Goal: Transaction & Acquisition: Purchase product/service

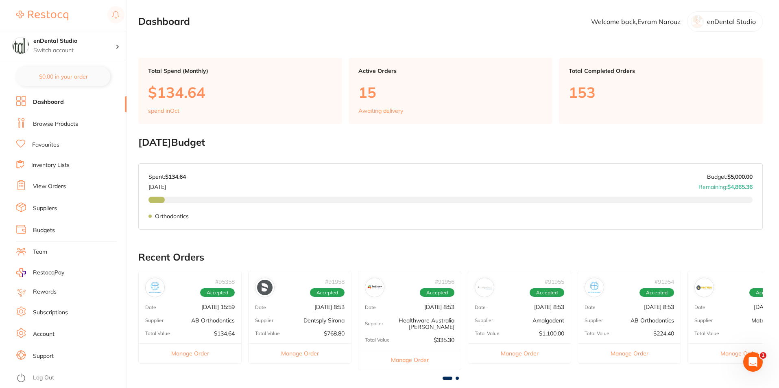
click at [49, 126] on link "Browse Products" at bounding box center [55, 124] width 45 height 8
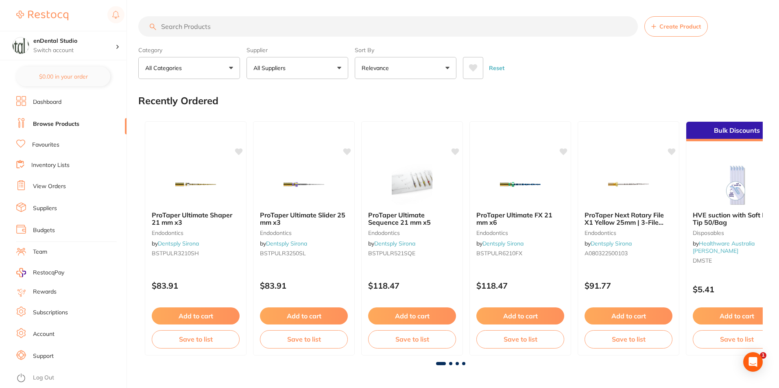
click at [280, 27] on input "search" at bounding box center [388, 26] width 500 height 20
paste input "whitening trays"
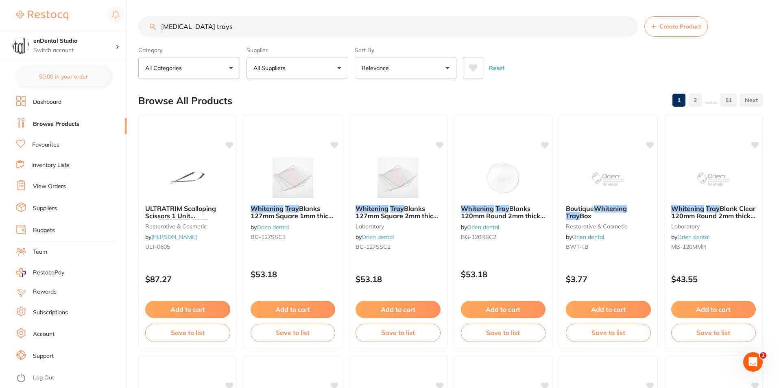
drag, startPoint x: 332, startPoint y: 31, endPoint x: 138, endPoint y: 13, distance: 194.5
click at [138, 13] on div "$247.39 enDental Studio Switch account enDental Studio $0.00 in your order Dash…" at bounding box center [389, 194] width 779 height 388
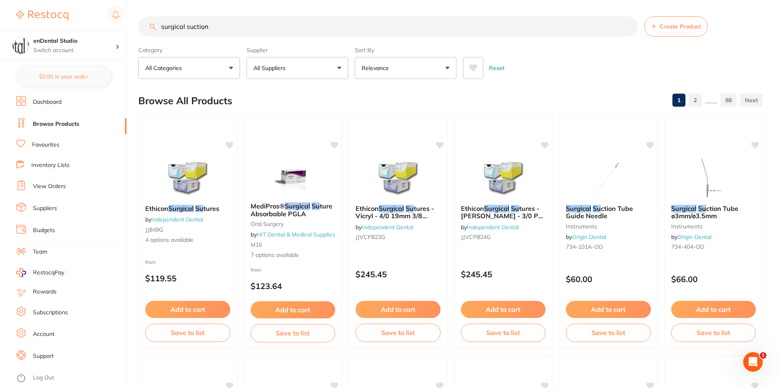
type input "surgical suction"
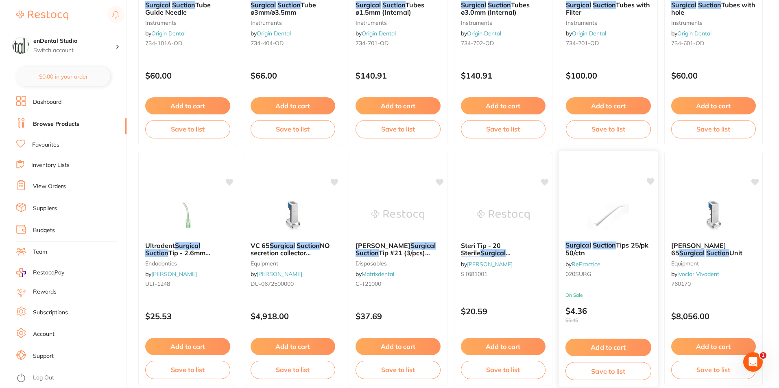
click at [612, 349] on button "Add to cart" at bounding box center [608, 346] width 86 height 17
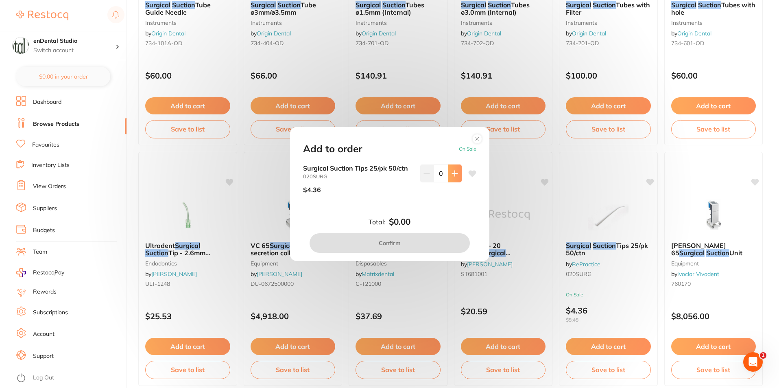
click at [455, 166] on button at bounding box center [454, 173] width 13 height 18
type input "1"
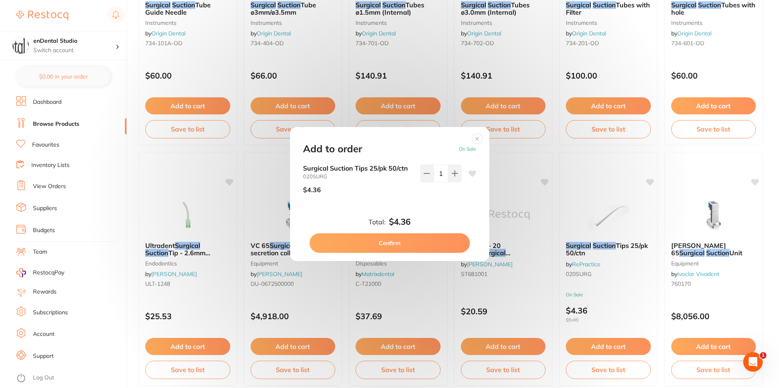
click at [445, 244] on button "Confirm" at bounding box center [390, 243] width 160 height 20
checkbox input "false"
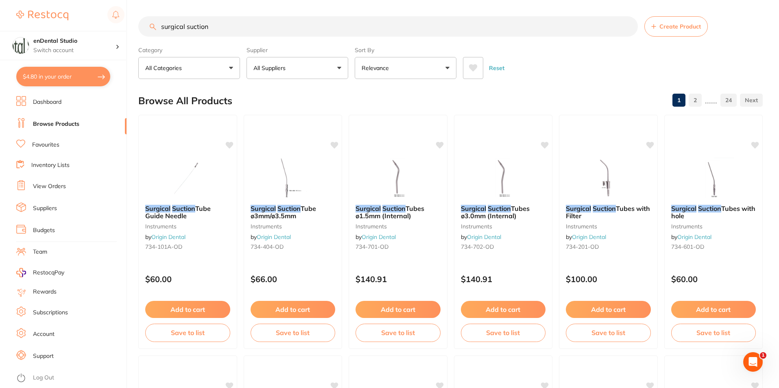
drag, startPoint x: 236, startPoint y: 32, endPoint x: 91, endPoint y: 14, distance: 146.7
click at [87, 17] on div "$4.80 enDental Studio Switch account enDental Studio $4.80 in your order Dashbo…" at bounding box center [389, 194] width 779 height 388
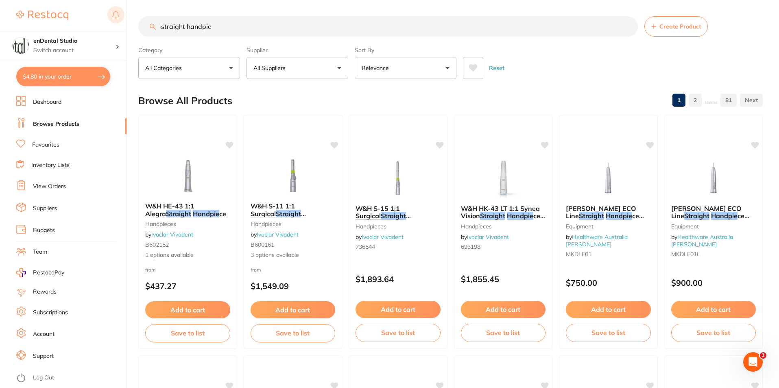
drag, startPoint x: 247, startPoint y: 21, endPoint x: 115, endPoint y: 8, distance: 132.0
click at [115, 8] on div "$4.80 enDental Studio Switch account enDental Studio $4.80 in your order Dashbo…" at bounding box center [389, 194] width 779 height 388
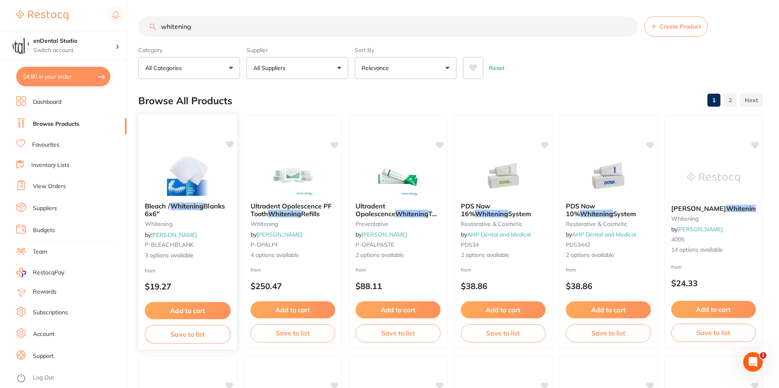
type input "whitening"
click at [200, 240] on div "Bleach / Whitening Blanks 6x6" whitening by Adam Dental P-BLEACHBLANK 3 options…" at bounding box center [187, 231] width 99 height 70
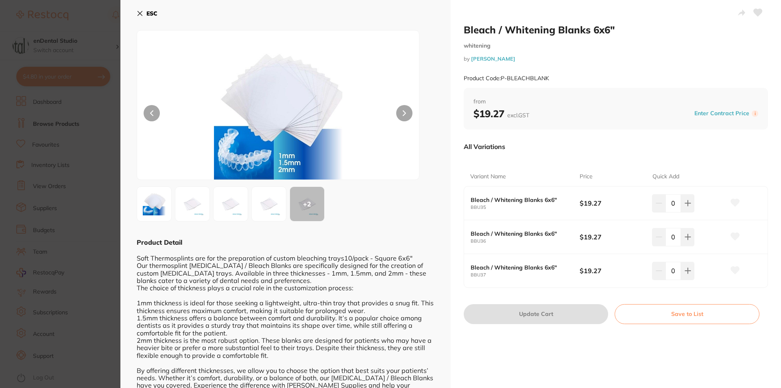
click at [191, 202] on img at bounding box center [192, 203] width 29 height 29
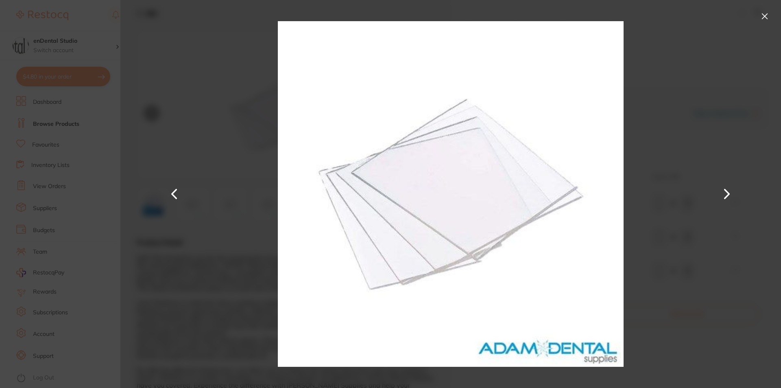
click at [721, 189] on button at bounding box center [727, 194] width 20 height 194
click at [714, 140] on div at bounding box center [450, 194] width 661 height 388
click at [732, 193] on button at bounding box center [727, 194] width 20 height 194
click at [768, 13] on button at bounding box center [764, 16] width 13 height 13
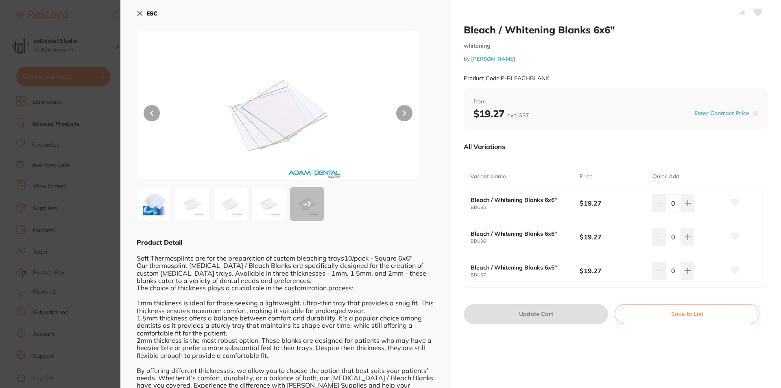
click at [157, 210] on img at bounding box center [154, 203] width 29 height 29
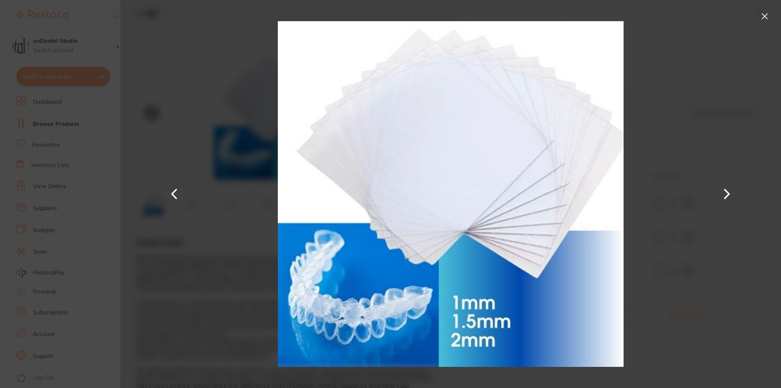
click at [763, 16] on button at bounding box center [764, 16] width 13 height 13
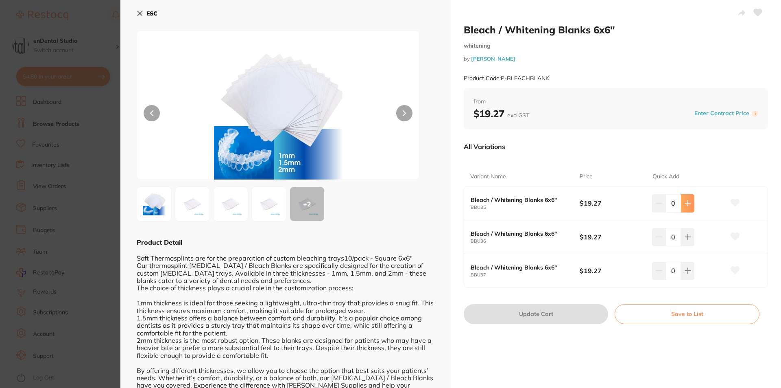
click at [688, 200] on icon at bounding box center [688, 203] width 7 height 7
type input "1"
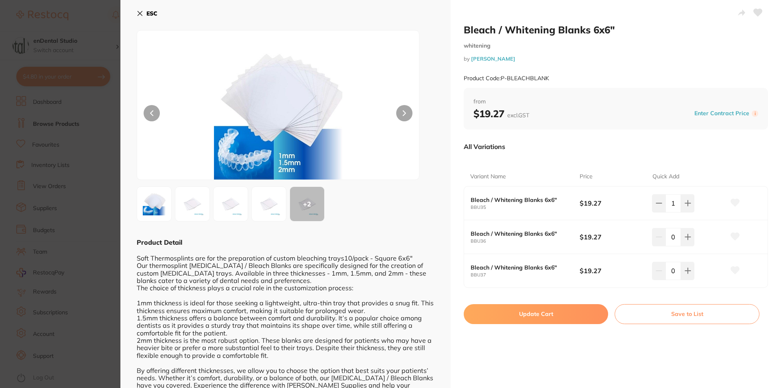
click at [142, 15] on icon at bounding box center [140, 13] width 4 height 4
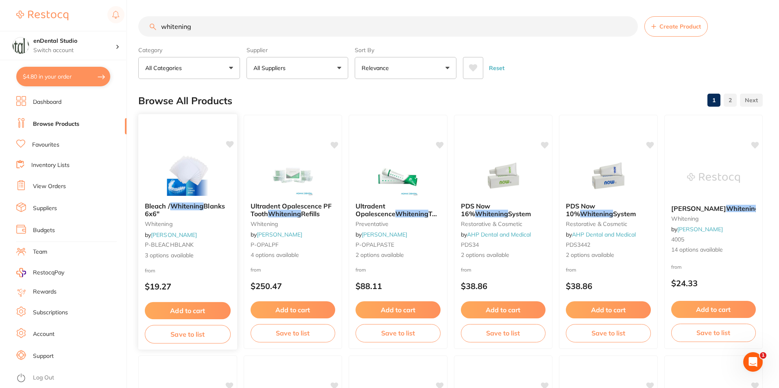
click at [211, 179] on img at bounding box center [187, 175] width 53 height 41
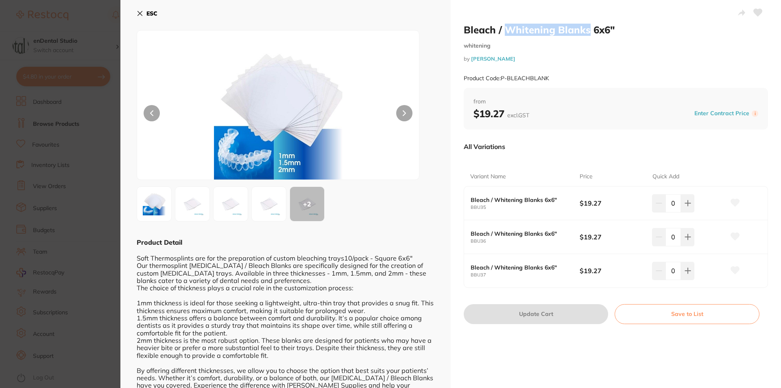
drag, startPoint x: 504, startPoint y: 28, endPoint x: 588, endPoint y: 31, distance: 83.4
click at [588, 31] on h2 "Bleach / Whitening Blanks 6x6"" at bounding box center [616, 30] width 304 height 12
copy h2 "Whitening Blanks"
click at [54, 83] on section "Bleach / Whitening Blanks 6x6" whitening by Adam Dental Product Code: P-BLEACHB…" at bounding box center [390, 194] width 781 height 388
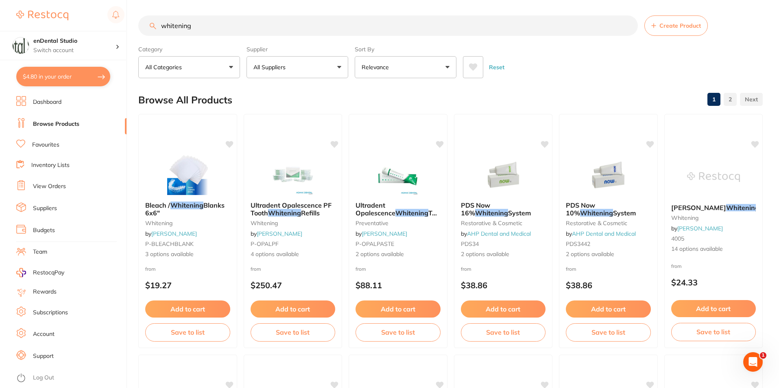
drag, startPoint x: 292, startPoint y: 27, endPoint x: 107, endPoint y: 28, distance: 185.1
click at [107, 28] on div "$4.80 enDental Studio Switch account enDental Studio $4.80 in your order Dashbo…" at bounding box center [389, 193] width 779 height 388
paste input "Whitening Blanks"
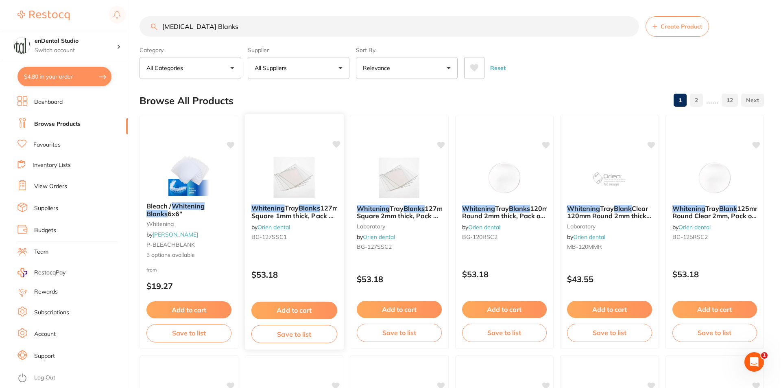
scroll to position [0, 0]
click at [308, 226] on div "Whitening Tray Blanks 127mm Square 1mm thick, Pack of 10 by Orien dental BG-127…" at bounding box center [292, 224] width 99 height 52
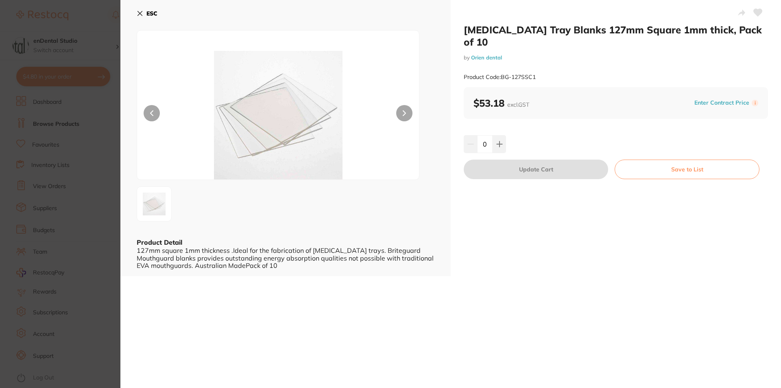
click at [83, 207] on section "Whitening Tray Blanks 127mm Square 1mm thick, Pack of 10 by Orien dental Produc…" at bounding box center [390, 194] width 781 height 388
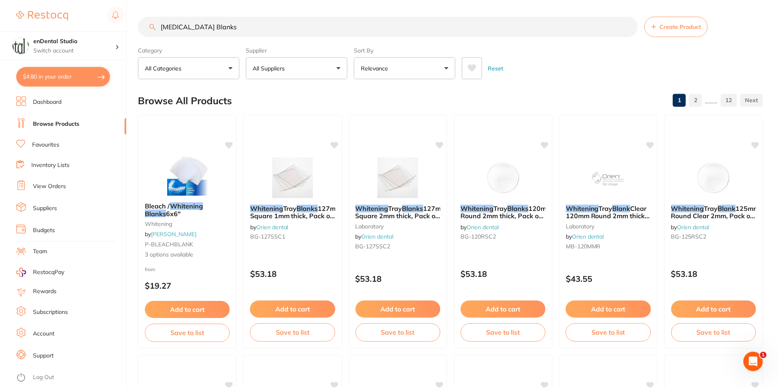
scroll to position [1, 0]
drag, startPoint x: 276, startPoint y: 26, endPoint x: 148, endPoint y: 22, distance: 128.2
click at [148, 22] on input "Whitening Blanks" at bounding box center [388, 25] width 500 height 20
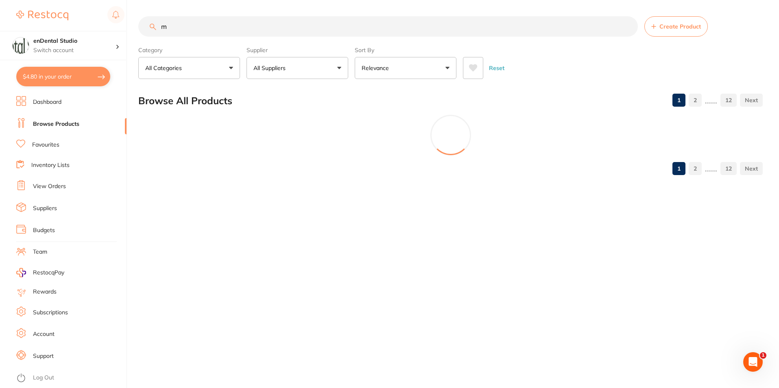
scroll to position [0, 0]
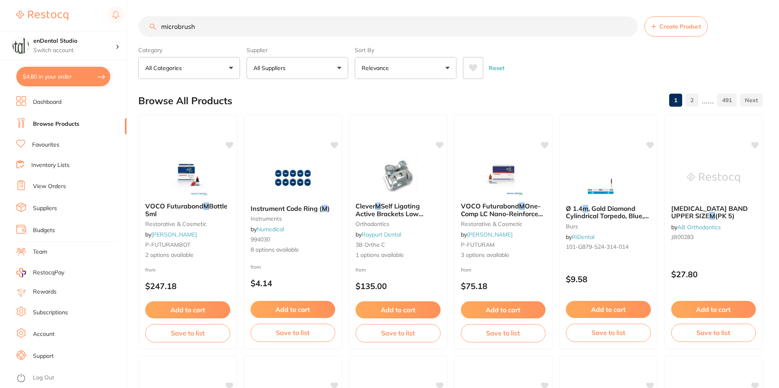
type input "microbrush"
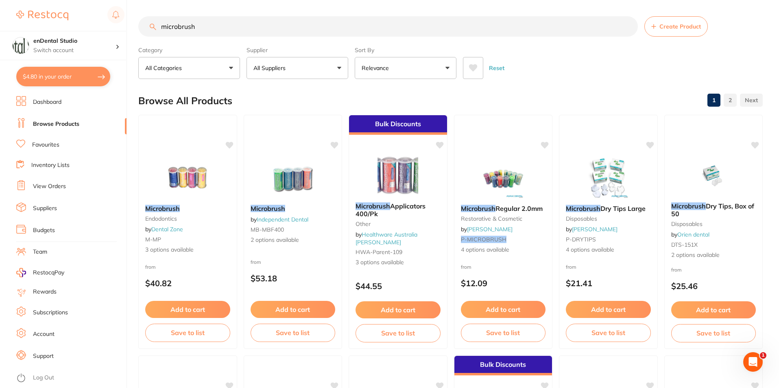
click at [91, 76] on button "$4.80 in your order" at bounding box center [63, 77] width 94 height 20
checkbox input "true"
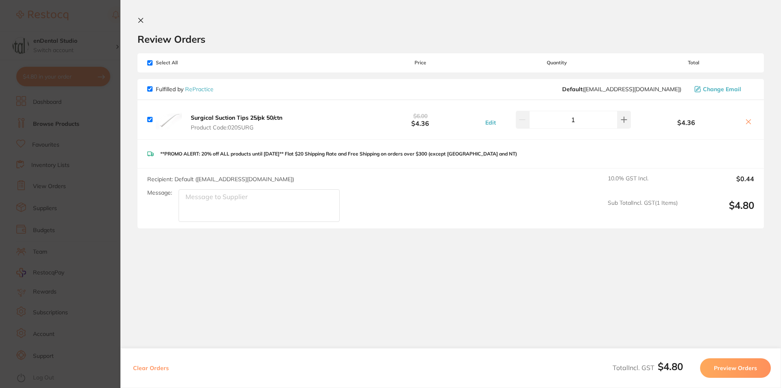
click at [80, 179] on section "Update RRP Set your pre negotiated price for this item. Item Agreed RRP (excl. …" at bounding box center [390, 194] width 781 height 388
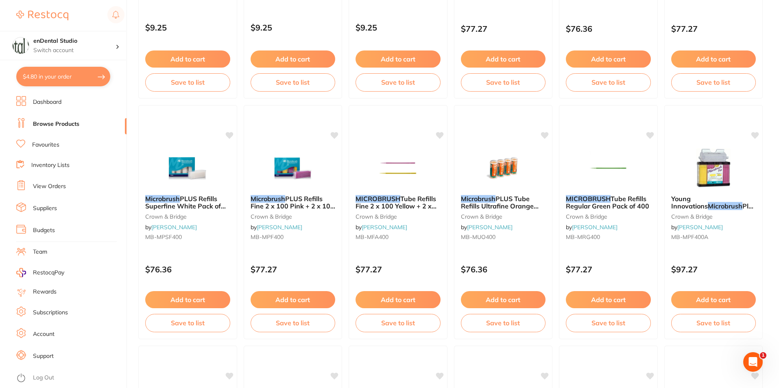
scroll to position [733, 0]
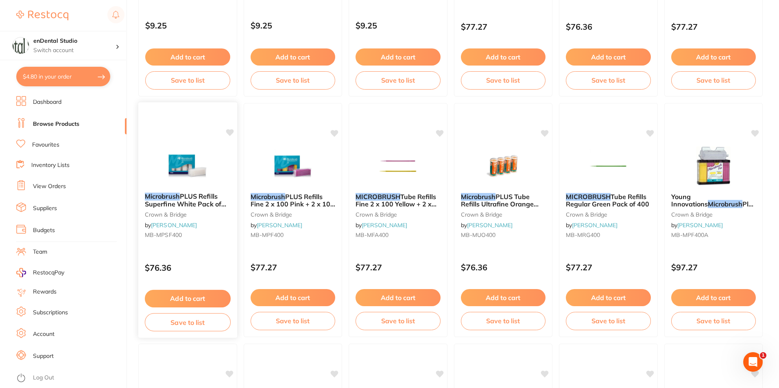
click at [210, 194] on span "PLUS Refills Superfine White Pack of 400" at bounding box center [185, 203] width 81 height 23
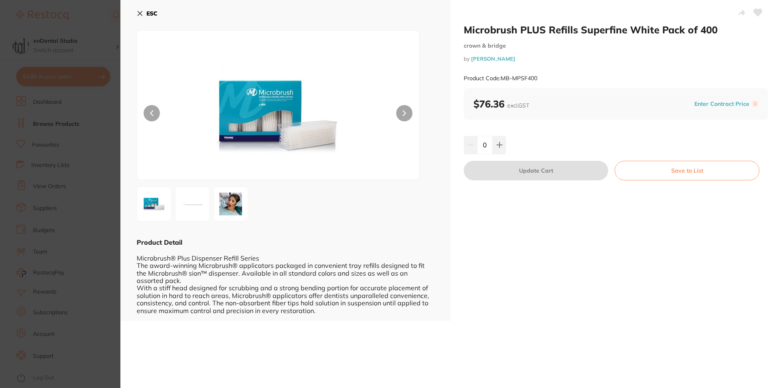
click at [137, 17] on button "ESC" at bounding box center [147, 14] width 21 height 14
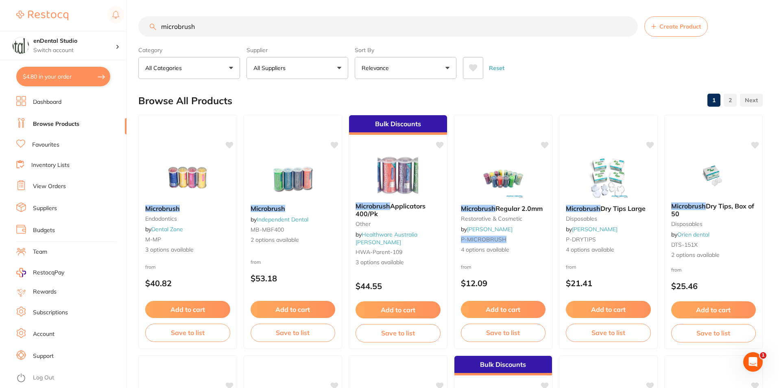
click at [281, 31] on input "microbrush" at bounding box center [388, 26] width 500 height 20
drag, startPoint x: 208, startPoint y: 22, endPoint x: 112, endPoint y: 22, distance: 96.0
click at [131, 22] on div "$4.80 enDental Studio Switch account enDental Studio $4.80 in your order Dashbo…" at bounding box center [389, 194] width 779 height 388
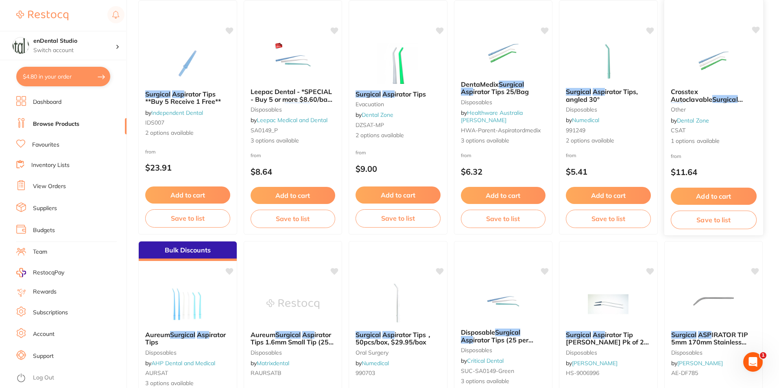
scroll to position [122, 0]
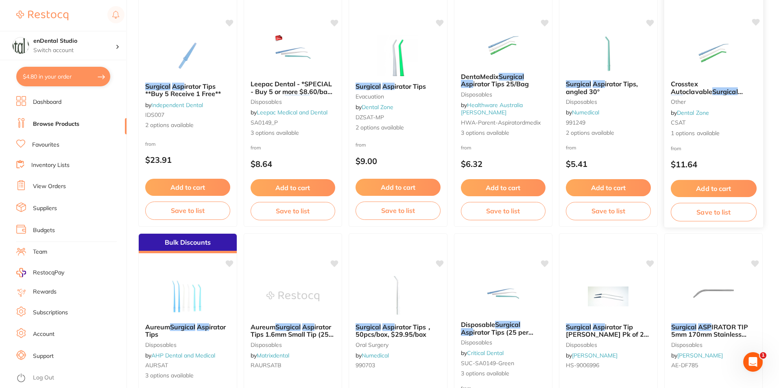
type input "surgical asp"
click at [736, 50] on img at bounding box center [713, 53] width 53 height 41
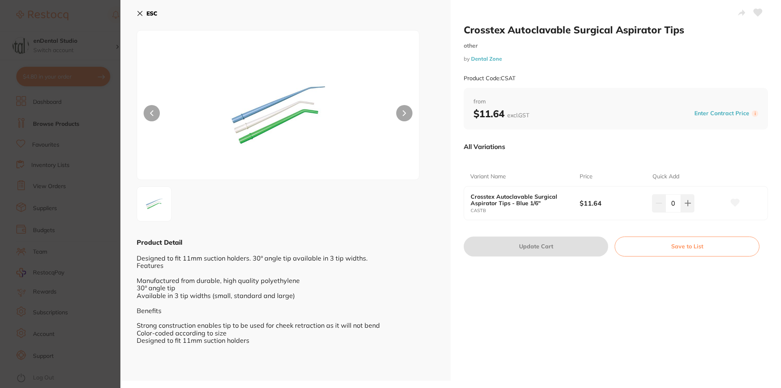
click at [138, 13] on icon at bounding box center [140, 13] width 7 height 7
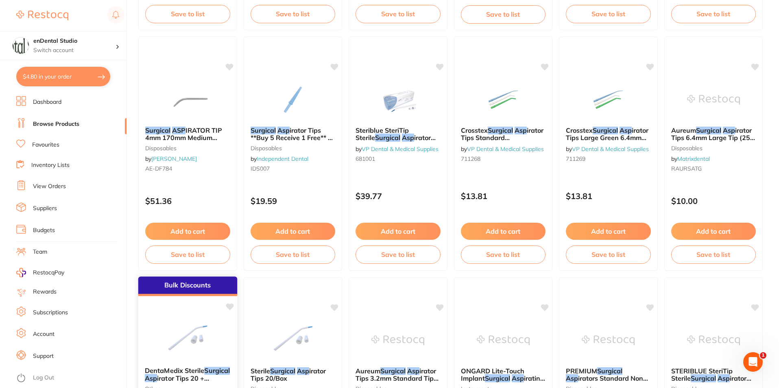
scroll to position [488, 0]
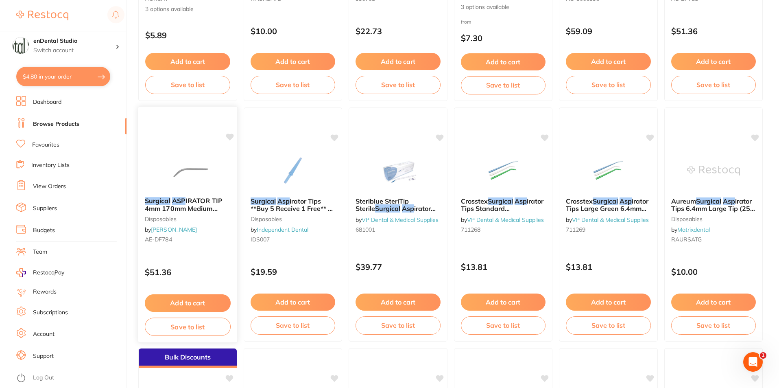
click at [212, 168] on img at bounding box center [187, 169] width 53 height 41
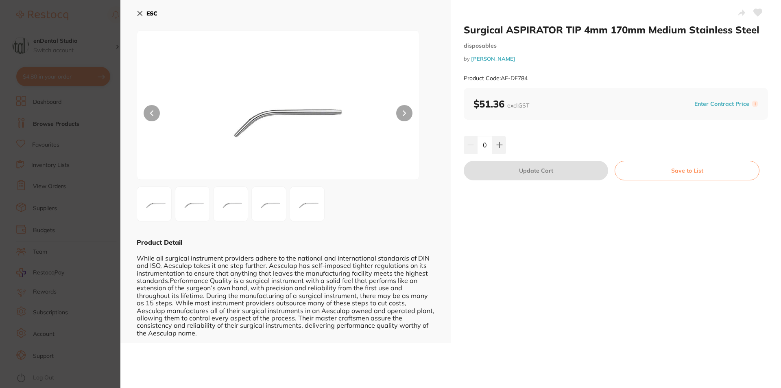
click at [386, 111] on div at bounding box center [278, 105] width 283 height 150
click at [394, 111] on div at bounding box center [278, 105] width 283 height 150
click at [406, 112] on button at bounding box center [404, 113] width 16 height 16
click at [405, 112] on button at bounding box center [404, 113] width 16 height 16
click at [405, 113] on icon at bounding box center [404, 113] width 2 height 5
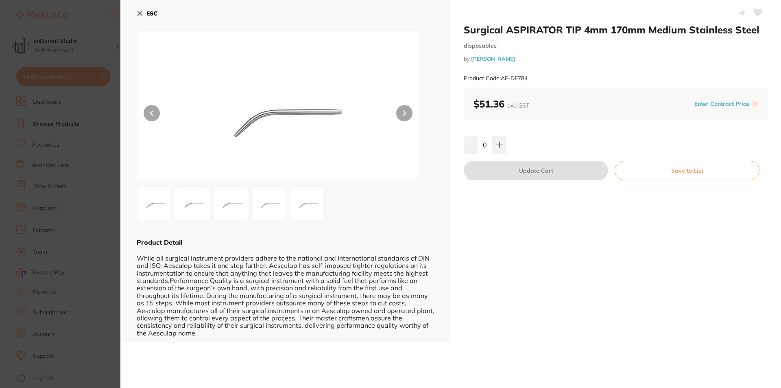
click at [134, 13] on div "ESC Product Detail While all surgical instrument providers adhere to the nation…" at bounding box center [285, 171] width 330 height 343
click at [138, 13] on icon at bounding box center [140, 13] width 7 height 7
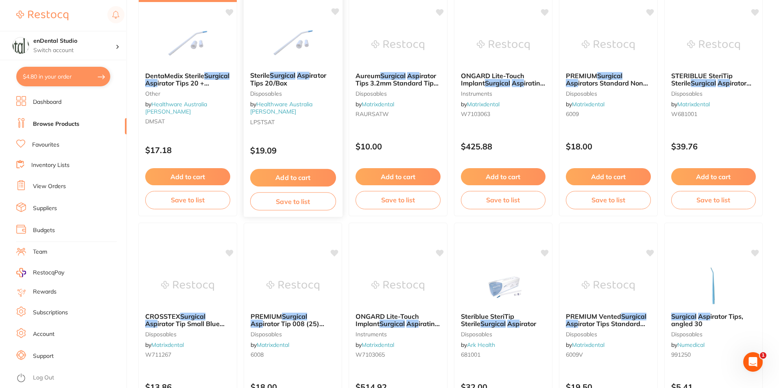
scroll to position [854, 0]
click at [185, 57] on img at bounding box center [187, 44] width 53 height 41
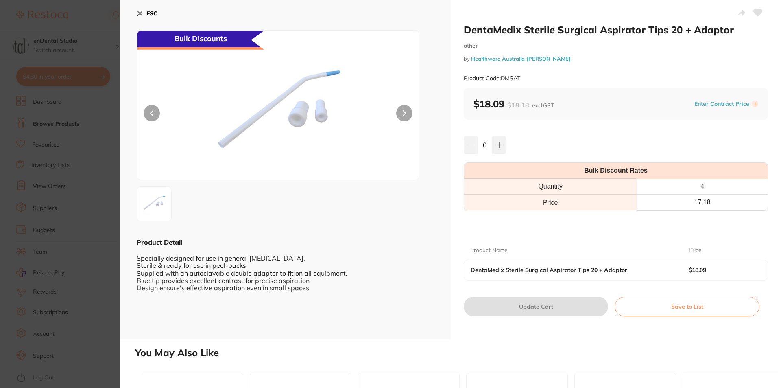
click at [141, 14] on icon at bounding box center [140, 13] width 4 height 4
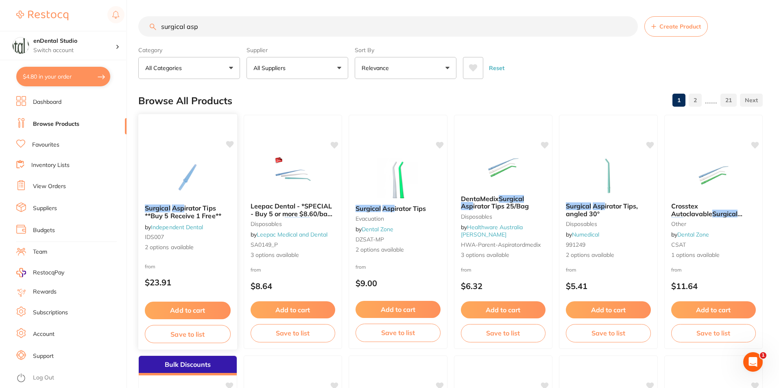
click at [204, 212] on span "irator Tips **Buy 5 Receive 1 Free**" at bounding box center [183, 212] width 76 height 16
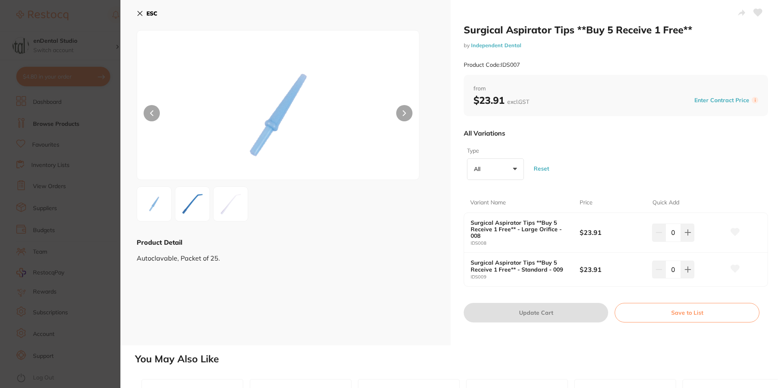
click at [232, 205] on img at bounding box center [230, 203] width 29 height 29
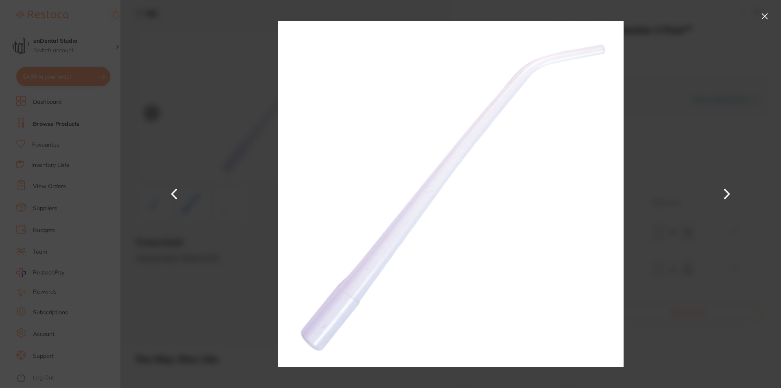
click at [768, 15] on button at bounding box center [764, 16] width 13 height 13
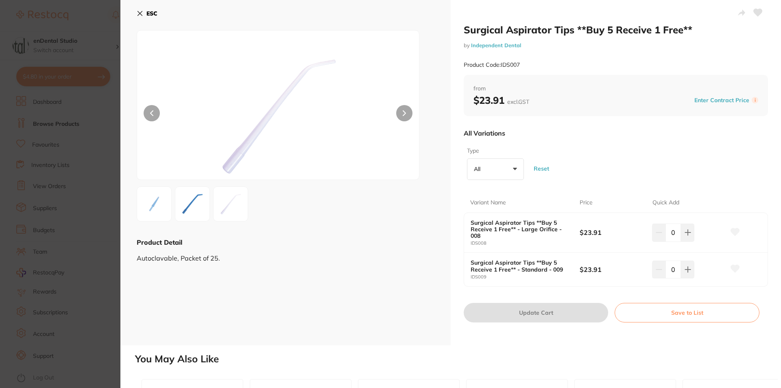
click at [142, 17] on button "ESC" at bounding box center [147, 14] width 21 height 14
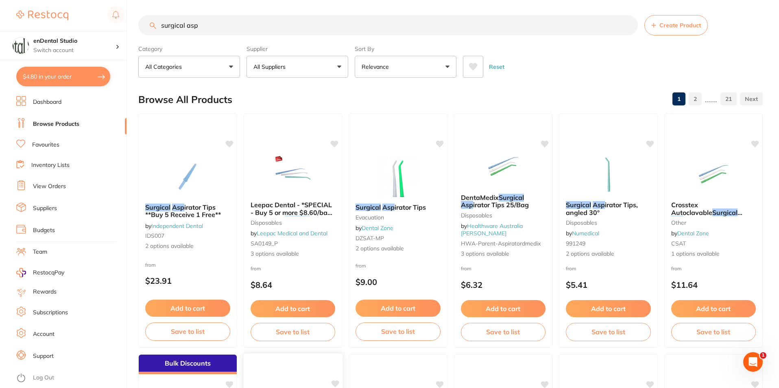
scroll to position [245, 0]
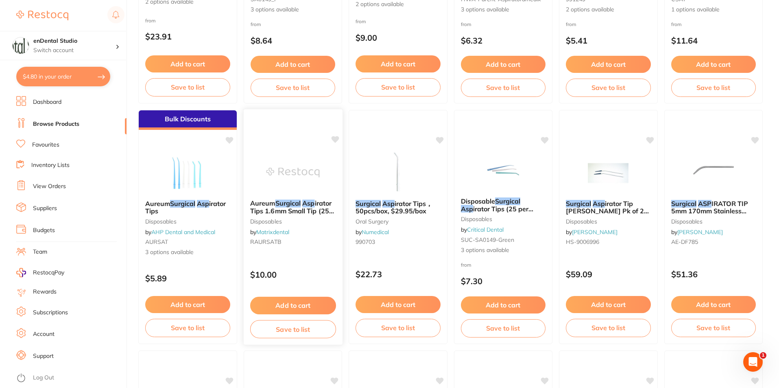
click at [280, 206] on em "Surgical" at bounding box center [288, 203] width 26 height 8
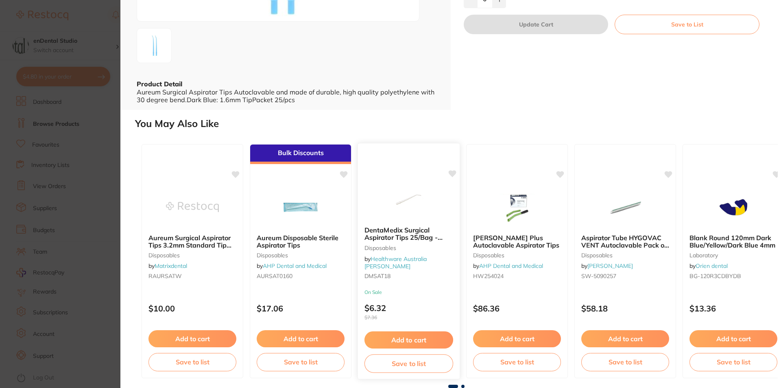
click at [430, 233] on div "DentaMedix Surgical Aspirator Tips 25/Bag - Medium 1/8” (3.2mm) - White Disposa…" at bounding box center [409, 254] width 102 height 70
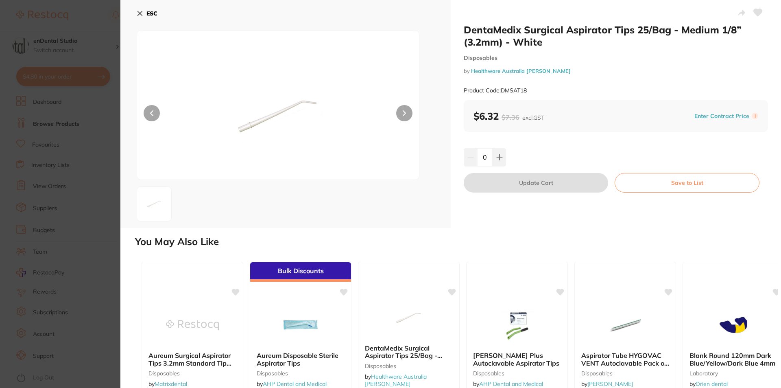
click at [408, 110] on button at bounding box center [404, 113] width 16 height 16
drag, startPoint x: 577, startPoint y: 34, endPoint x: 546, endPoint y: 55, distance: 37.0
click at [546, 55] on div "DentaMedix Surgical Aspirator Tips 25/Bag - Medium 1/8” (3.2mm) - White Disposa…" at bounding box center [616, 62] width 304 height 76
click at [552, 55] on small "Disposables" at bounding box center [616, 58] width 304 height 7
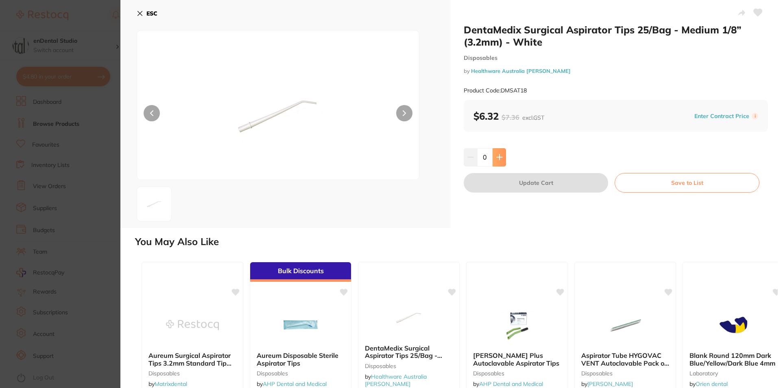
click at [498, 160] on icon at bounding box center [499, 157] width 7 height 7
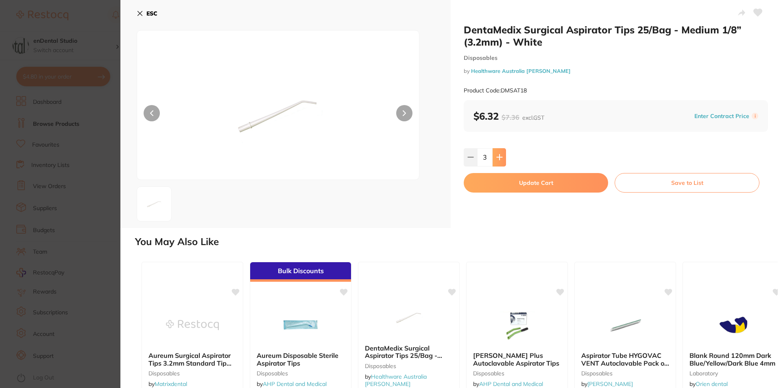
click at [498, 160] on icon at bounding box center [499, 157] width 7 height 7
click at [498, 162] on button at bounding box center [499, 157] width 13 height 18
type input "6"
click at [503, 185] on button "Update Cart" at bounding box center [536, 183] width 144 height 20
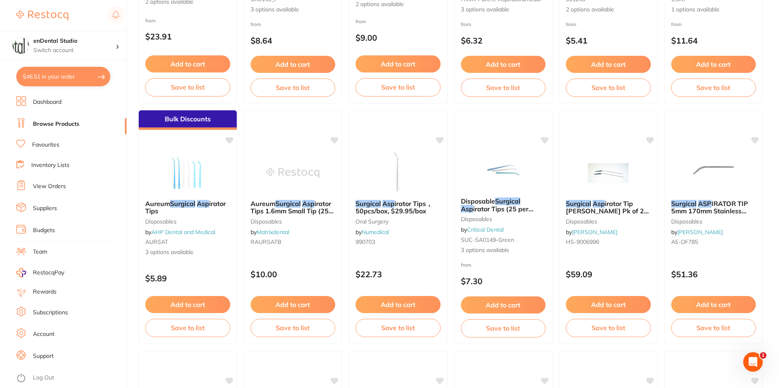
click at [44, 79] on button "$46.51 in your order" at bounding box center [63, 77] width 94 height 20
checkbox input "true"
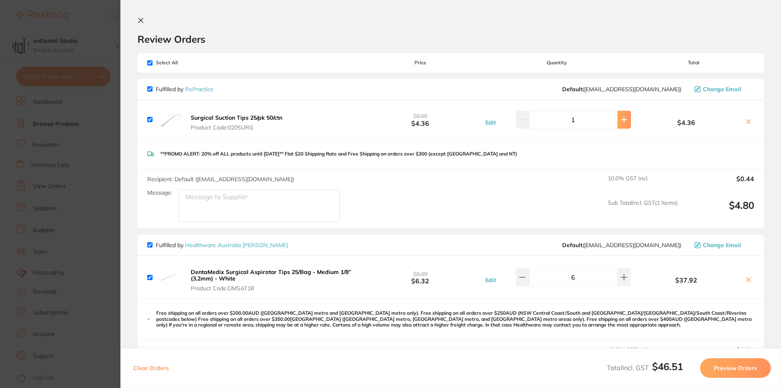
click at [622, 114] on button at bounding box center [624, 120] width 13 height 18
type input "4"
click at [253, 117] on b "Surgical Suction Tips 25/pk 50/ctn" at bounding box center [237, 117] width 92 height 7
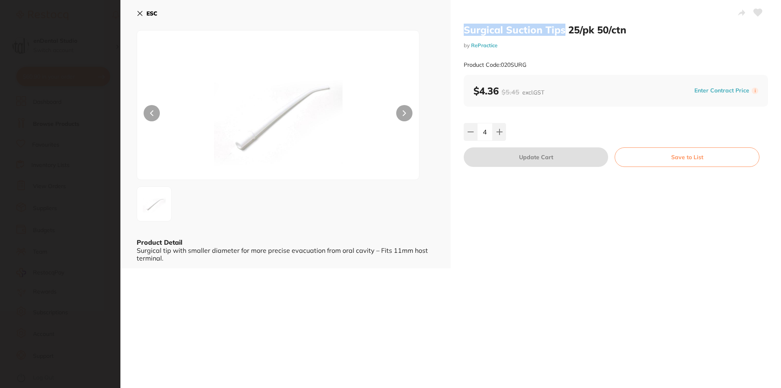
drag, startPoint x: 459, startPoint y: 33, endPoint x: 561, endPoint y: 32, distance: 101.7
click at [561, 32] on div "Surgical Suction Tips 25/pk 50/ctn by RePractice Product Code: 020SURG $4.36 $5…" at bounding box center [616, 134] width 330 height 268
copy h2 "Surgical Suction Tips"
drag, startPoint x: 0, startPoint y: 100, endPoint x: 61, endPoint y: 92, distance: 61.6
click at [1, 100] on section "Surgical Suction Tips 25/pk 50/ctn by RePractice Product Code: 020SURG ESC Prod…" at bounding box center [390, 194] width 781 height 388
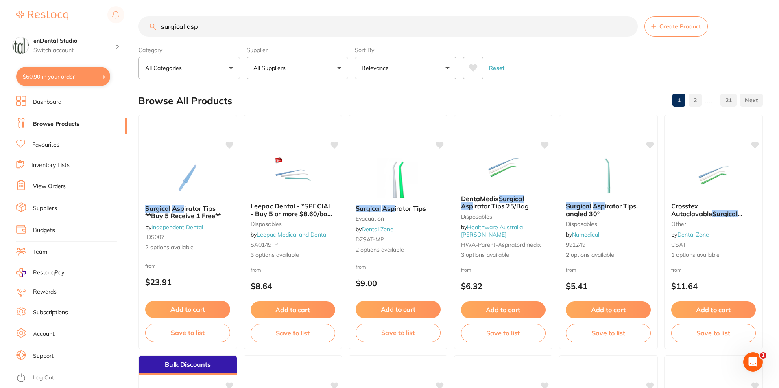
drag, startPoint x: 316, startPoint y: 27, endPoint x: 79, endPoint y: 15, distance: 238.3
click at [78, 23] on div "$60.90 enDental Studio Switch account enDental Studio $60.90 in your order Dash…" at bounding box center [389, 194] width 779 height 388
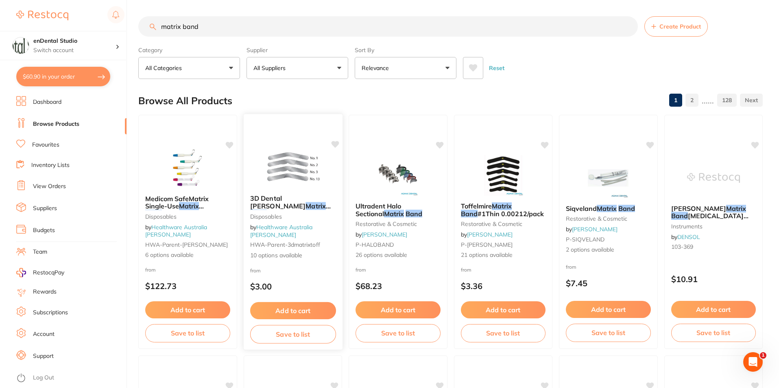
type input "matrix band"
click at [296, 206] on span "3D Dental Tofflemire" at bounding box center [278, 201] width 55 height 15
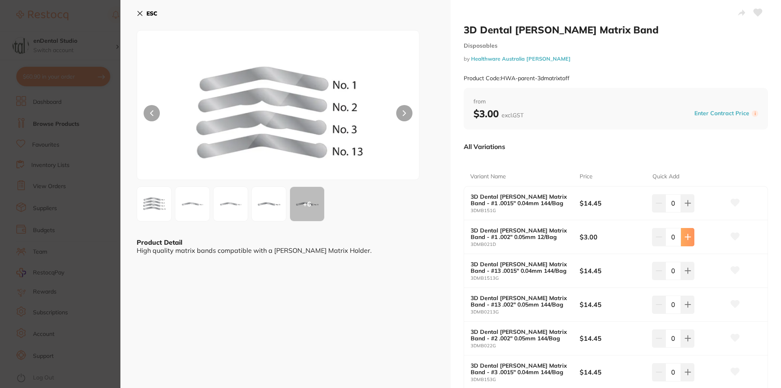
click at [688, 244] on button at bounding box center [687, 237] width 13 height 18
type input "1"
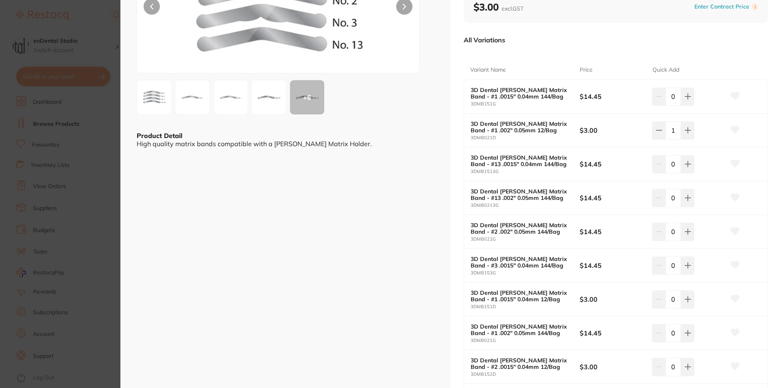
scroll to position [244, 0]
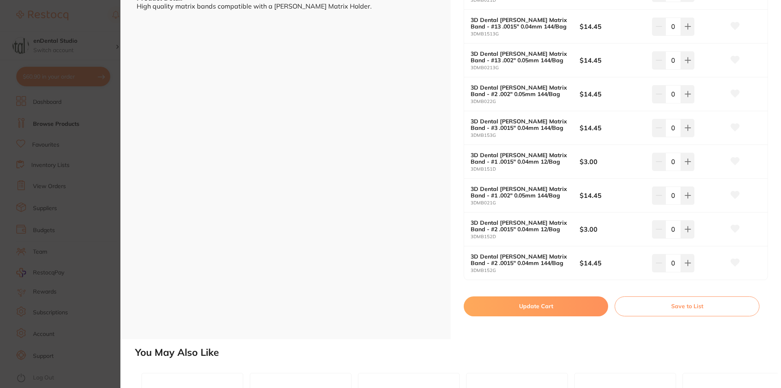
click at [538, 312] on button "Update Cart" at bounding box center [536, 306] width 144 height 20
checkbox input "false"
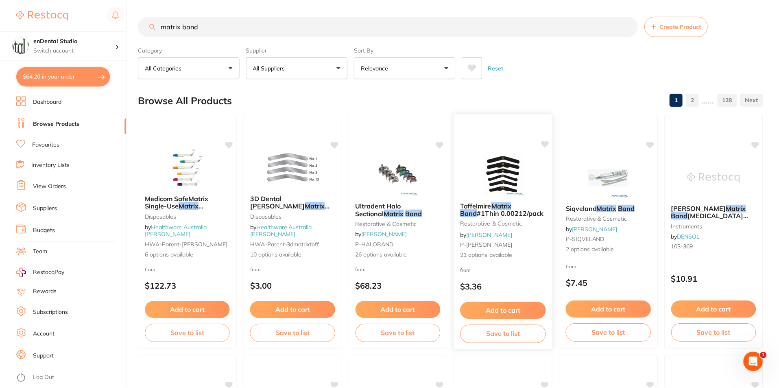
scroll to position [3, 0]
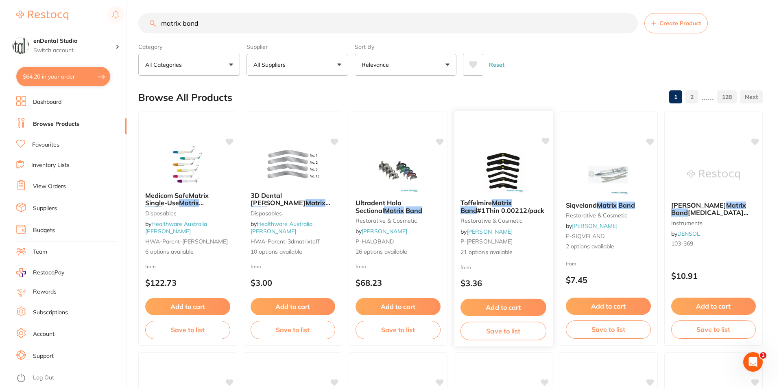
click at [498, 214] on div "Toffelmire Matrix Band #1Thin 0.00212/pack restorative & cosmetic by Adam Denta…" at bounding box center [503, 227] width 99 height 70
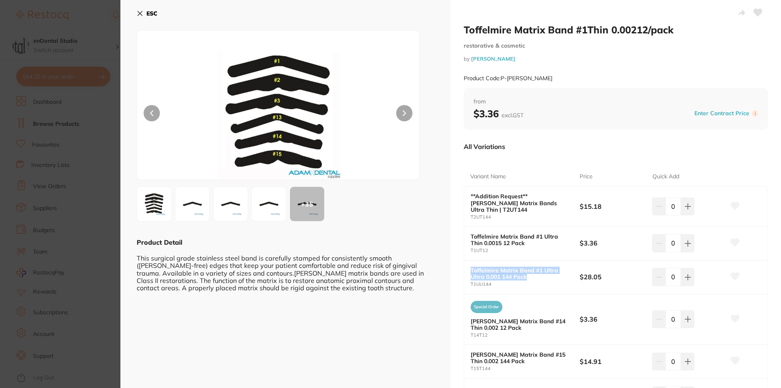
drag, startPoint x: 530, startPoint y: 272, endPoint x: 469, endPoint y: 260, distance: 62.2
click at [469, 260] on div "Toffelmire Matrix Band #1 Ultra Ultra 0.001 144 Pack T1UU144 $28.05 0" at bounding box center [615, 277] width 303 height 34
click at [622, 272] on b "$28.05" at bounding box center [612, 276] width 65 height 9
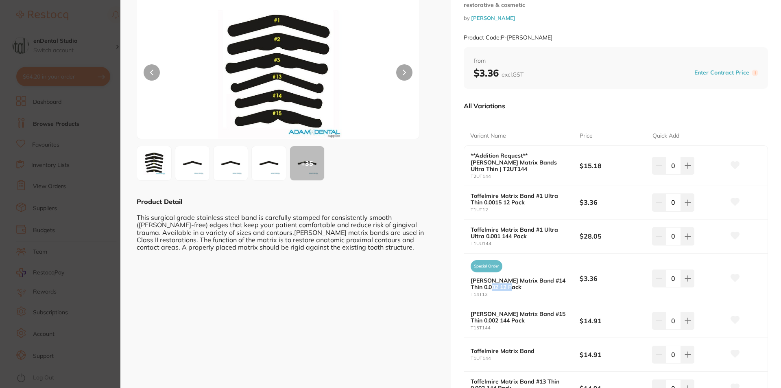
drag, startPoint x: 506, startPoint y: 279, endPoint x: 470, endPoint y: 275, distance: 36.5
click at [479, 277] on b "Tofflemire Matrix Band #14 Thin 0.002 12 Pack" at bounding box center [520, 283] width 98 height 13
click at [469, 272] on div "Special Order Tofflemire Matrix Band #14 Thin 0.002 12 Pack T14T12 $3.36 0" at bounding box center [615, 278] width 303 height 50
click at [472, 277] on b "Tofflemire Matrix Band #14 Thin 0.002 12 Pack" at bounding box center [520, 283] width 98 height 13
drag, startPoint x: 471, startPoint y: 273, endPoint x: 515, endPoint y: 282, distance: 45.7
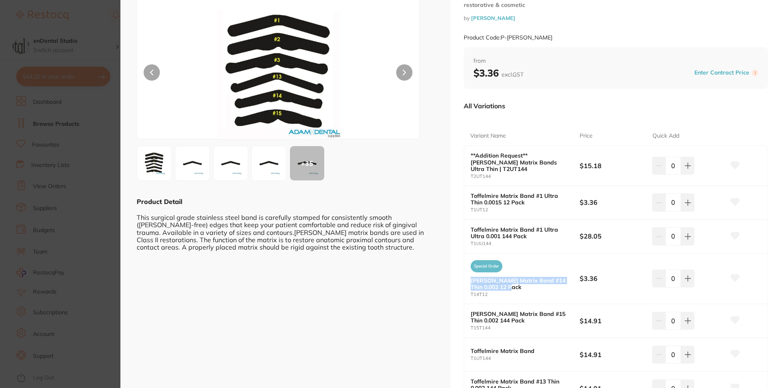
click at [515, 282] on b "Tofflemire Matrix Band #14 Thin 0.002 12 Pack" at bounding box center [520, 283] width 98 height 13
drag, startPoint x: 468, startPoint y: 189, endPoint x: 535, endPoint y: 197, distance: 67.2
click at [535, 197] on div "Toffelmire Matrix Band #1 Ultra Thin 0.0015 12 Pack T1UT12 $3.36 0" at bounding box center [615, 203] width 303 height 34
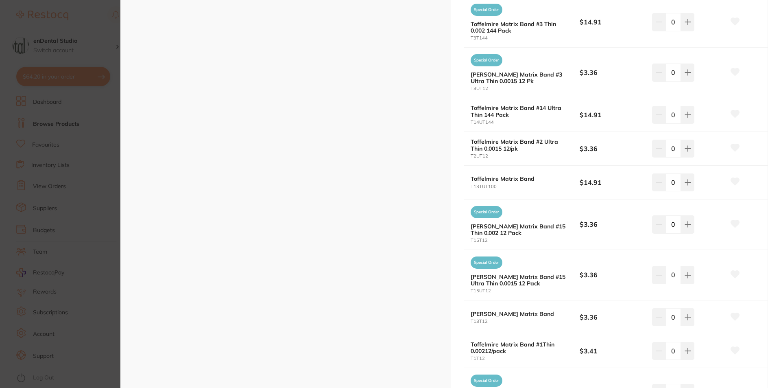
scroll to position [651, 0]
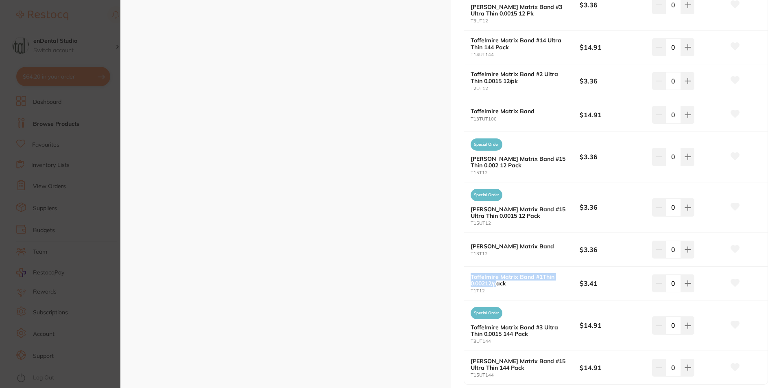
drag, startPoint x: 467, startPoint y: 270, endPoint x: 509, endPoint y: 278, distance: 43.2
click at [497, 276] on div "Toffelmire Matrix Band #1Thin 0.00212/pack T1T12 $3.41 0" at bounding box center [615, 283] width 303 height 34
drag, startPoint x: 511, startPoint y: 279, endPoint x: 506, endPoint y: 278, distance: 4.9
click at [506, 278] on b "Toffelmire Matrix Band #1Thin 0.00212/pack" at bounding box center [520, 279] width 98 height 13
drag, startPoint x: 507, startPoint y: 278, endPoint x: 467, endPoint y: 268, distance: 40.7
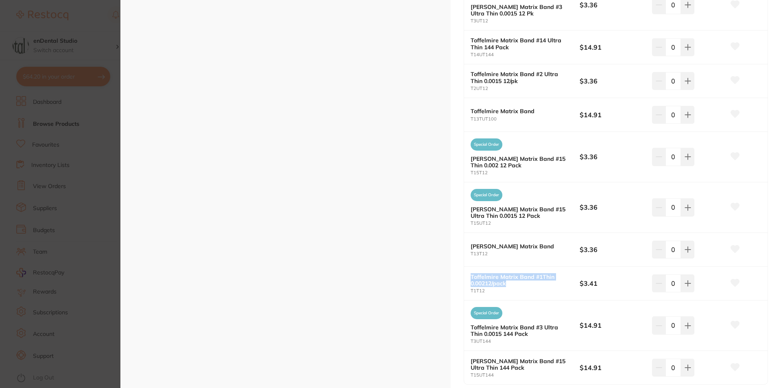
click at [467, 268] on div "Toffelmire Matrix Band #1Thin 0.00212/pack T1T12 $3.41 0" at bounding box center [615, 283] width 303 height 34
click at [559, 278] on b "Toffelmire Matrix Band #1Thin 0.00212/pack" at bounding box center [520, 279] width 98 height 13
click at [685, 280] on icon at bounding box center [688, 283] width 7 height 7
type input "1"
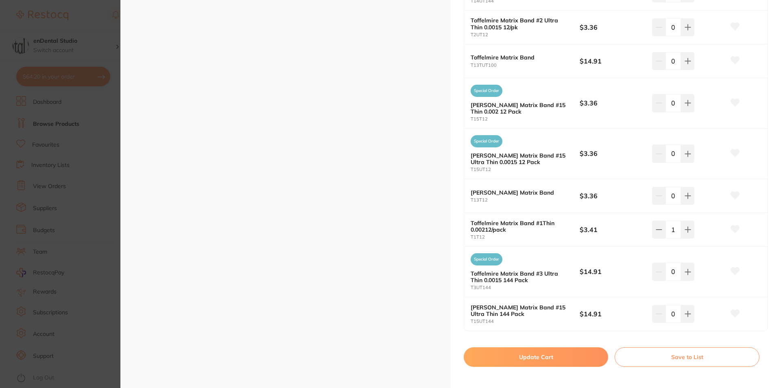
scroll to position [706, 0]
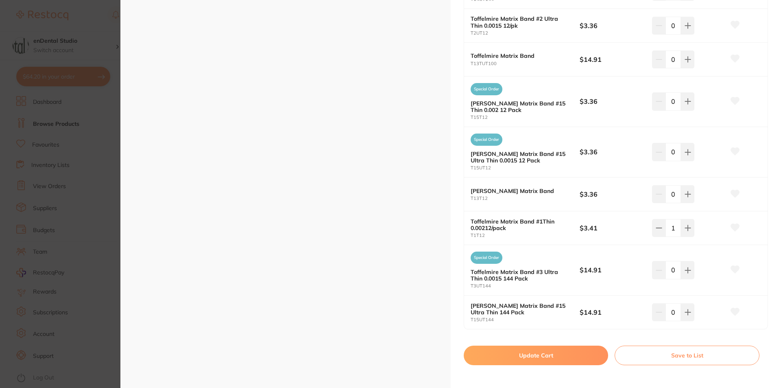
click at [533, 347] on button "Update Cart" at bounding box center [536, 355] width 144 height 20
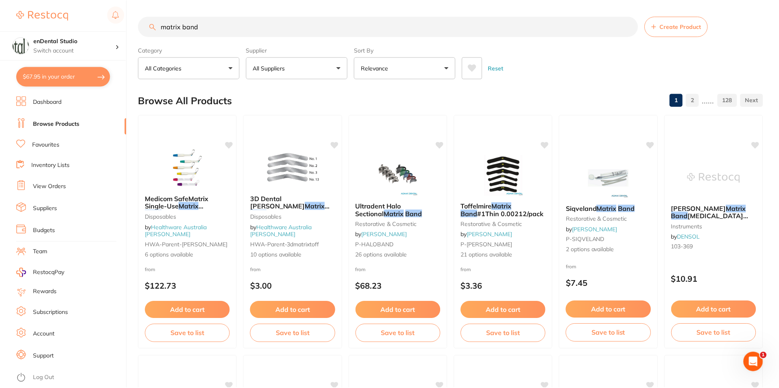
scroll to position [3, 0]
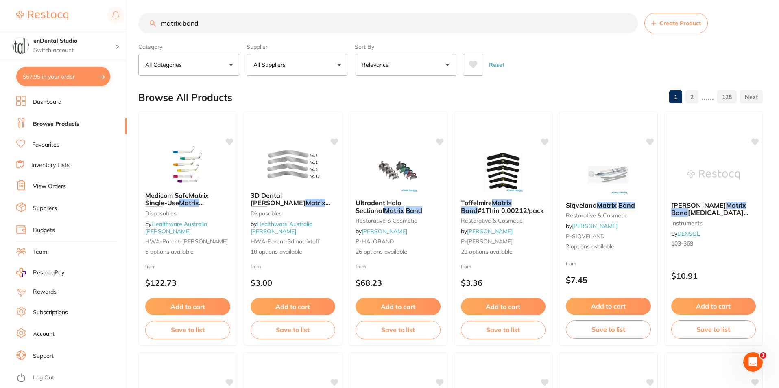
click at [85, 80] on button "$67.95 in your order" at bounding box center [63, 77] width 94 height 20
checkbox input "true"
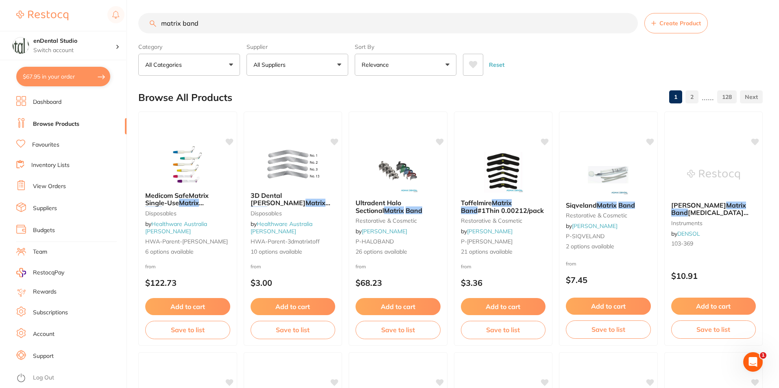
checkbox input "true"
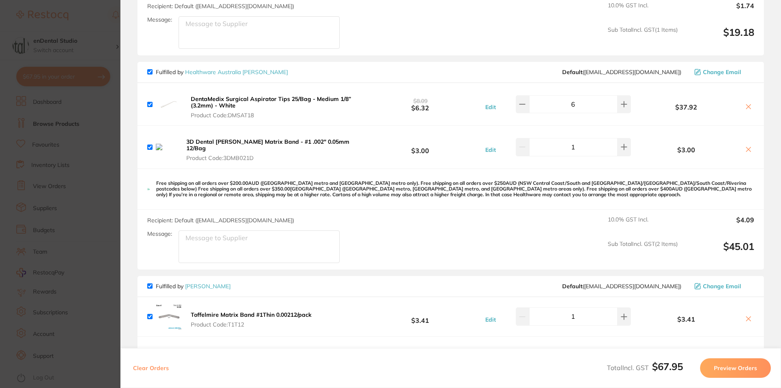
scroll to position [163, 0]
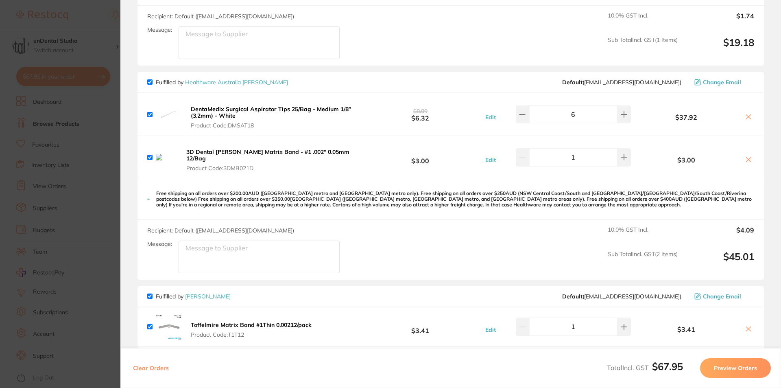
click at [749, 118] on icon at bounding box center [748, 116] width 7 height 7
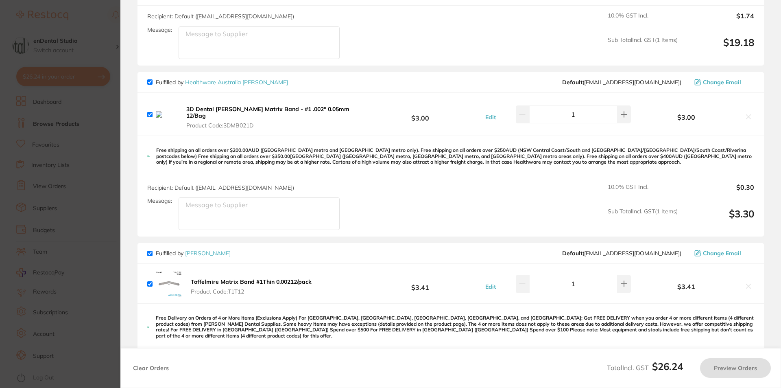
click at [749, 118] on button at bounding box center [748, 117] width 11 height 9
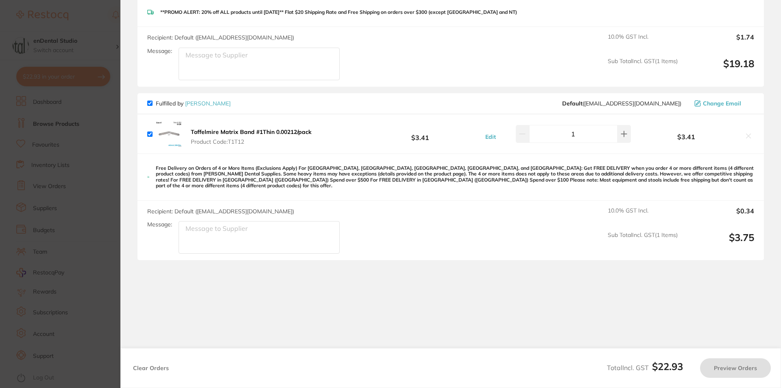
checkbox input "true"
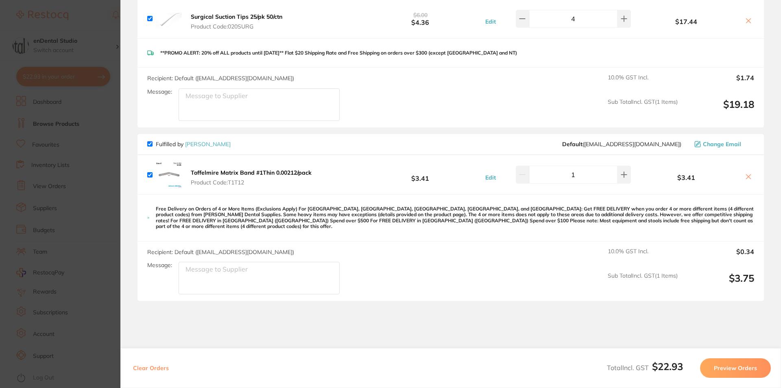
click at [79, 216] on section "Update RRP Set your pre negotiated price for this item. Item Agreed RRP (excl. …" at bounding box center [390, 194] width 781 height 388
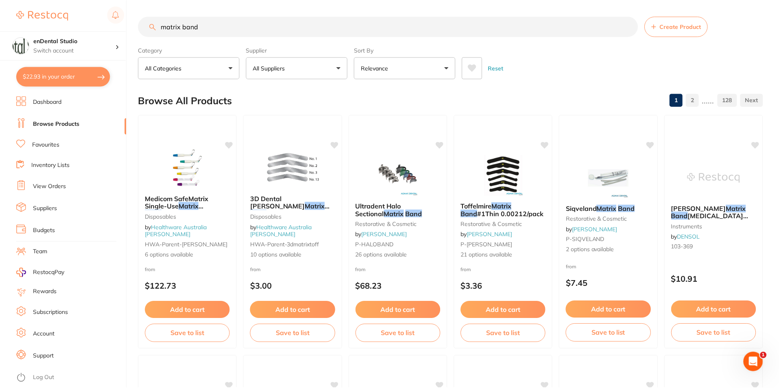
scroll to position [3, 0]
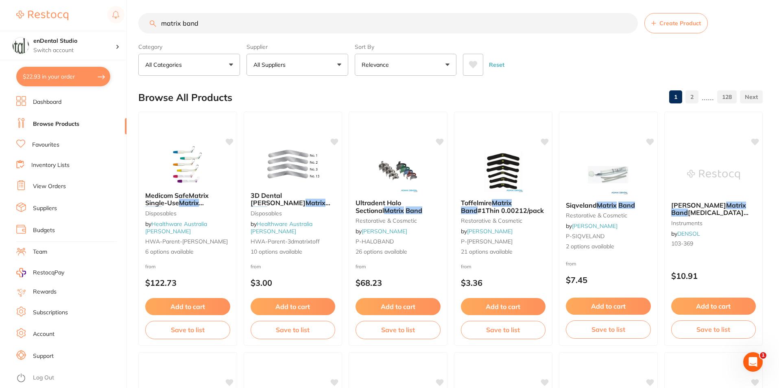
drag, startPoint x: 237, startPoint y: 20, endPoint x: 134, endPoint y: 13, distance: 103.1
click at [149, 15] on input "matrix band" at bounding box center [388, 23] width 500 height 20
click at [134, 13] on div "$22.93 enDental Studio Switch account enDental Studio $22.93 in your order Dash…" at bounding box center [389, 191] width 779 height 388
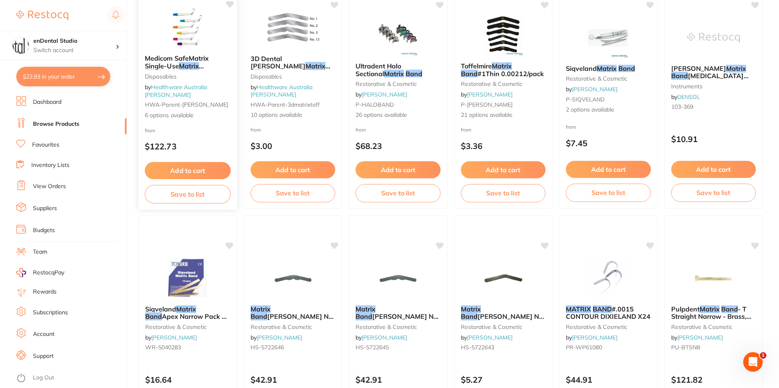
scroll to position [17, 0]
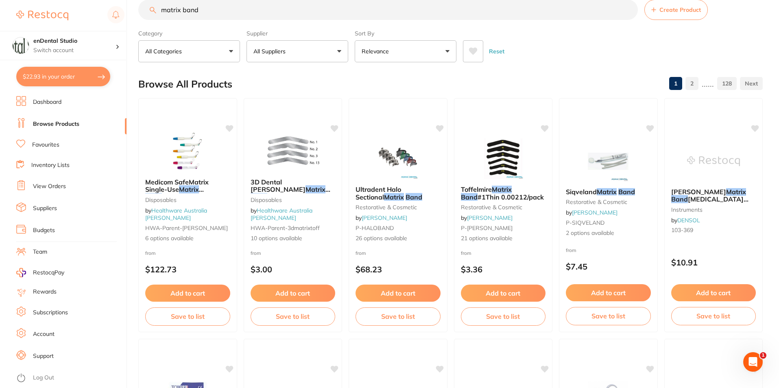
drag, startPoint x: 249, startPoint y: 13, endPoint x: 126, endPoint y: 13, distance: 122.9
click at [126, 13] on div "$22.93 enDental Studio Switch account enDental Studio $22.93 in your order Dash…" at bounding box center [389, 177] width 779 height 388
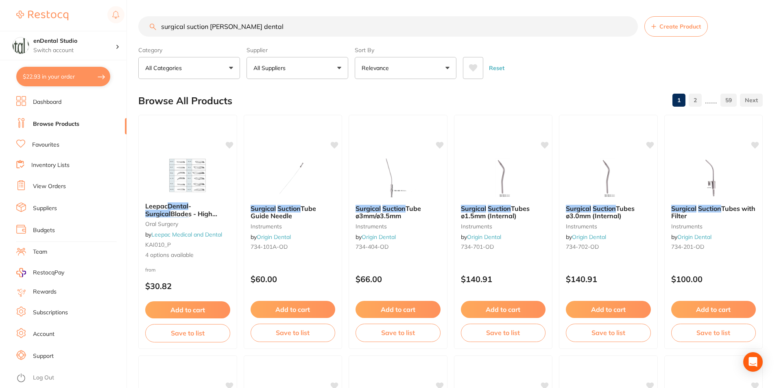
scroll to position [0, 0]
drag, startPoint x: 280, startPoint y: 36, endPoint x: 210, endPoint y: 28, distance: 70.4
click at [210, 28] on input "surgical suction adam dental" at bounding box center [388, 26] width 500 height 20
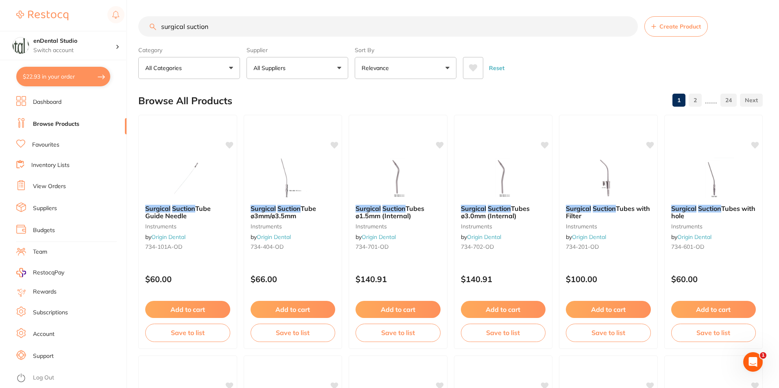
type input "surgical suction"
click at [303, 70] on button "All Suppliers" at bounding box center [298, 68] width 102 height 22
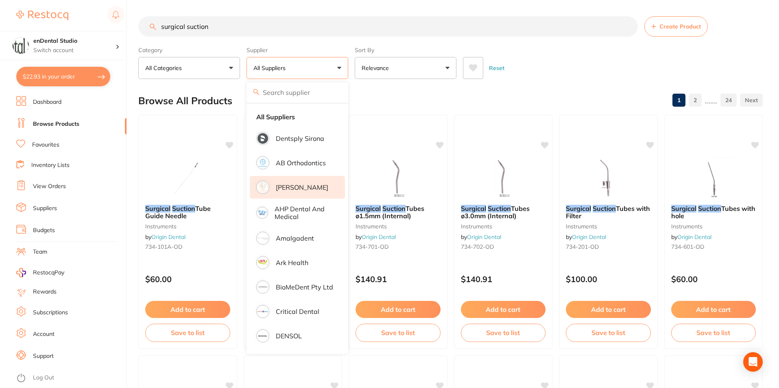
click at [288, 186] on p "[PERSON_NAME]" at bounding box center [302, 186] width 52 height 7
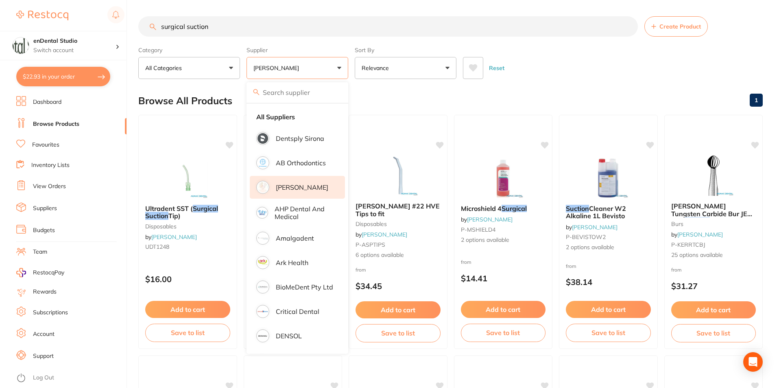
click at [539, 89] on div "Browse All Products 1" at bounding box center [450, 100] width 624 height 27
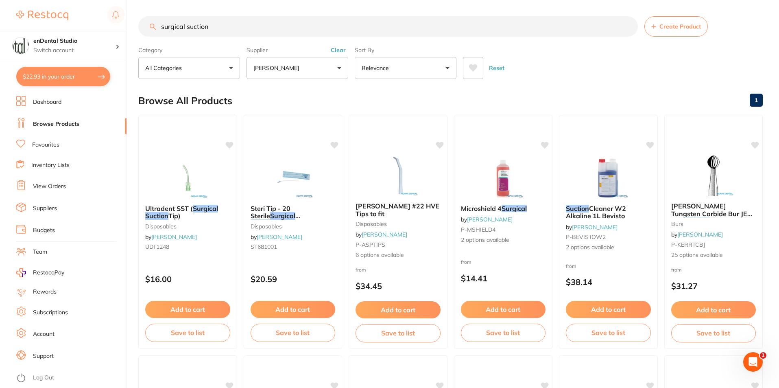
click at [627, 27] on input "surgical suction" at bounding box center [388, 26] width 500 height 20
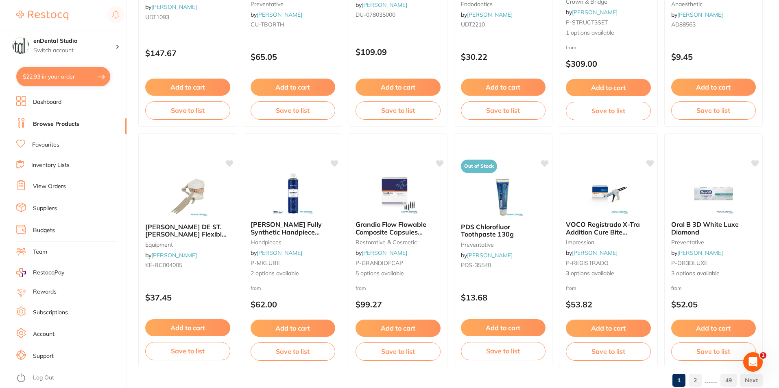
scroll to position [1927, 0]
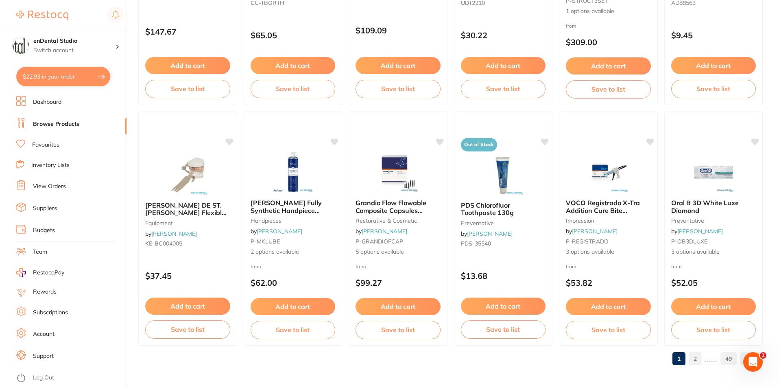
click at [696, 361] on link "2" at bounding box center [695, 358] width 13 height 16
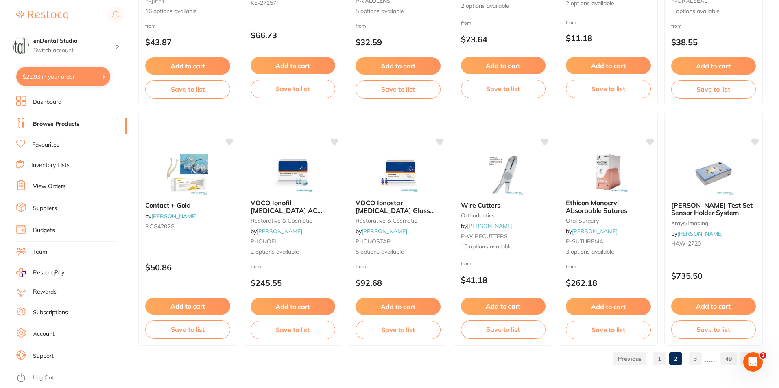
click at [695, 359] on link "3" at bounding box center [695, 358] width 13 height 16
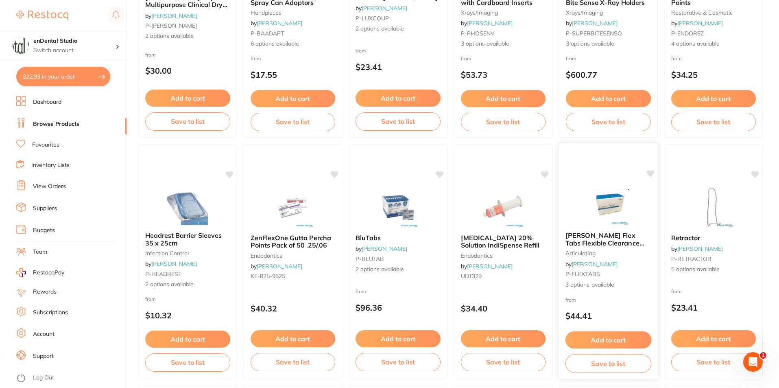
scroll to position [1601, 0]
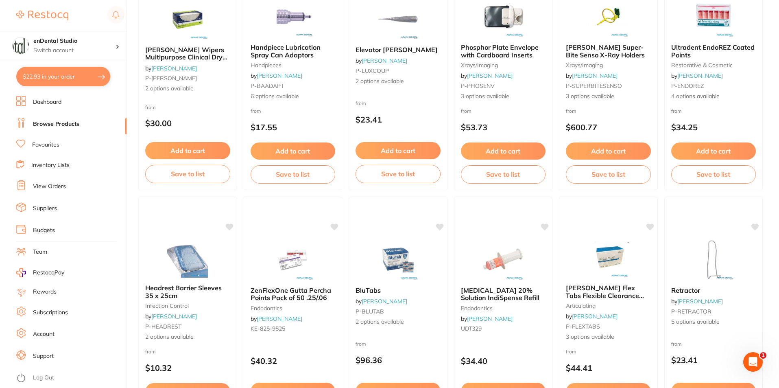
click at [25, 72] on button "$22.93 in your order" at bounding box center [63, 77] width 94 height 20
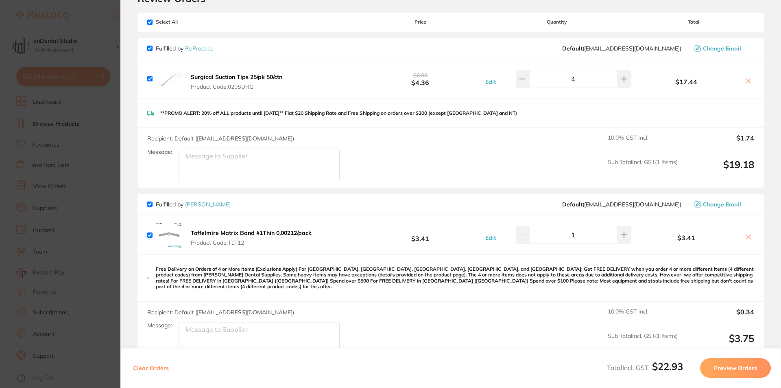
scroll to position [0, 0]
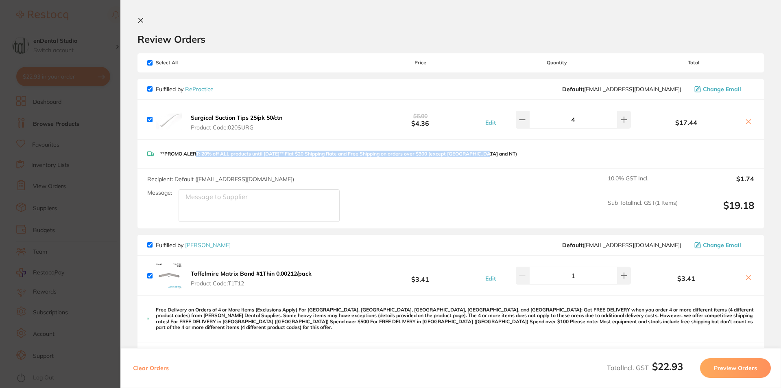
drag, startPoint x: 197, startPoint y: 152, endPoint x: 532, endPoint y: 160, distance: 335.3
click at [532, 160] on div "**PROMO ALERT: 20% off ALL products until [DATE]** Flat $20 Shipping Rate and F…" at bounding box center [451, 154] width 626 height 29
click at [533, 161] on div "**PROMO ALERT: 20% off ALL products until [DATE]** Flat $20 Shipping Rate and F…" at bounding box center [451, 154] width 626 height 29
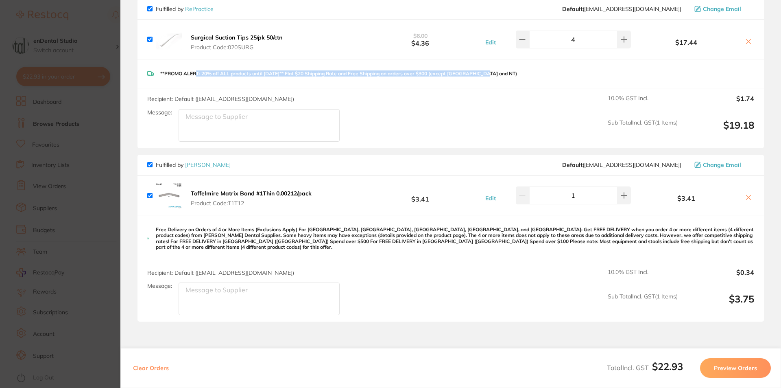
scroll to position [81, 0]
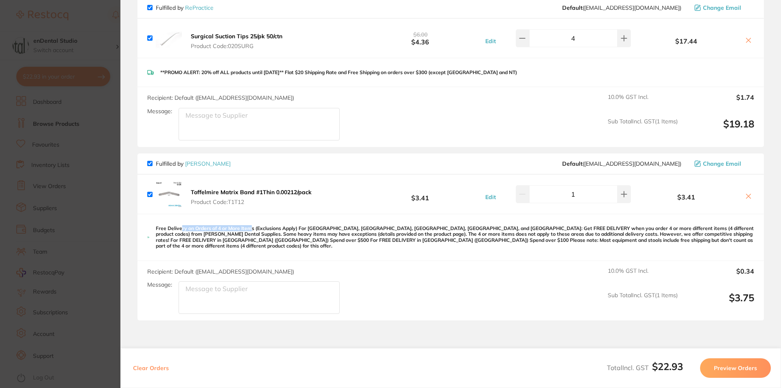
drag, startPoint x: 182, startPoint y: 229, endPoint x: 250, endPoint y: 229, distance: 68.3
click at [250, 229] on p "Free Delivery on Orders of 4 or More Items (Exclusions Apply) For [GEOGRAPHIC_D…" at bounding box center [455, 237] width 598 height 24
click at [626, 197] on button at bounding box center [624, 194] width 13 height 18
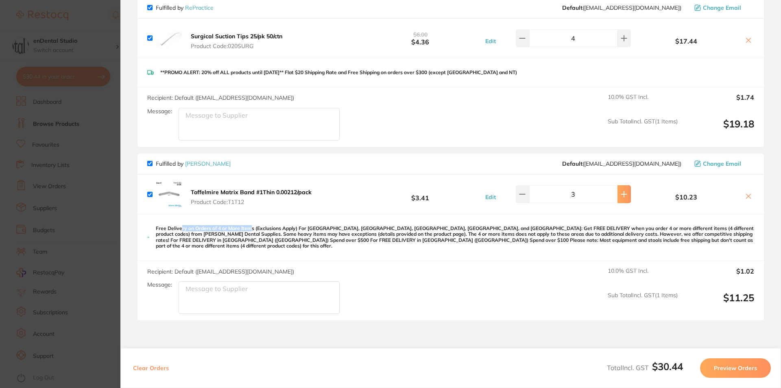
type input "4"
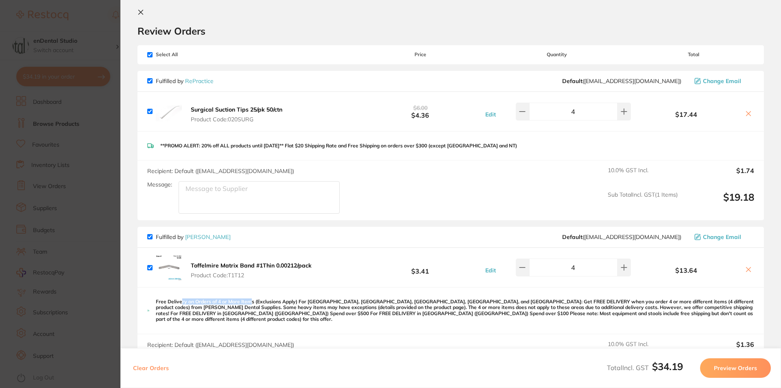
scroll to position [0, 0]
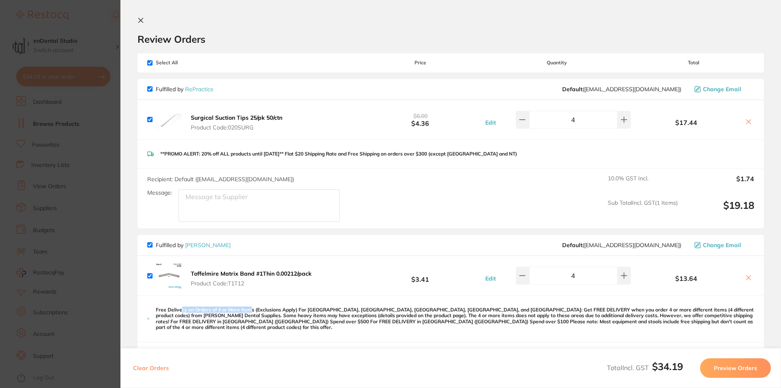
click at [301, 277] on b "Toffelmire Matrix Band #1Thin 0.00212/pack" at bounding box center [251, 273] width 121 height 7
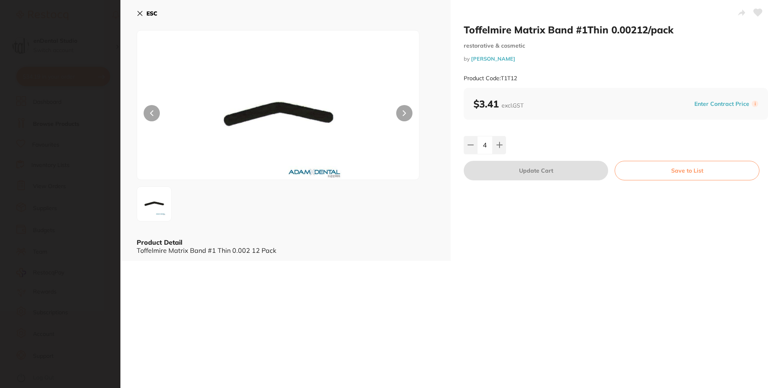
click at [151, 17] on button "ESC" at bounding box center [147, 14] width 21 height 14
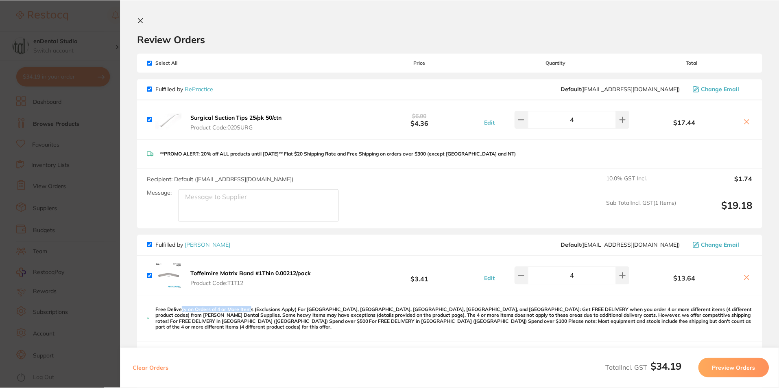
scroll to position [1601, 0]
click at [107, 216] on section "Update RRP Set your pre negotiated price for this item. Item Agreed RRP (excl. …" at bounding box center [389, 194] width 779 height 388
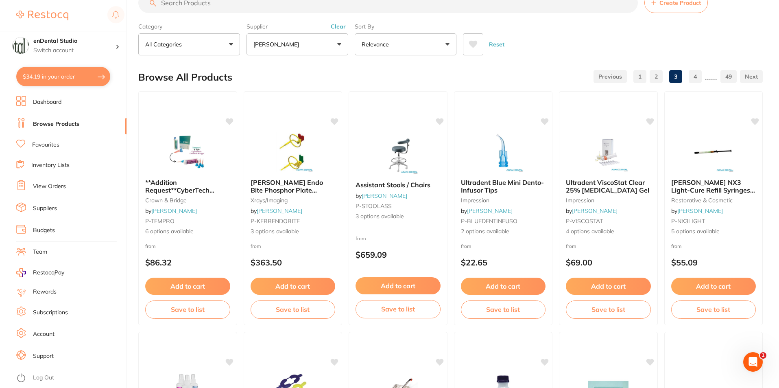
scroll to position [0, 0]
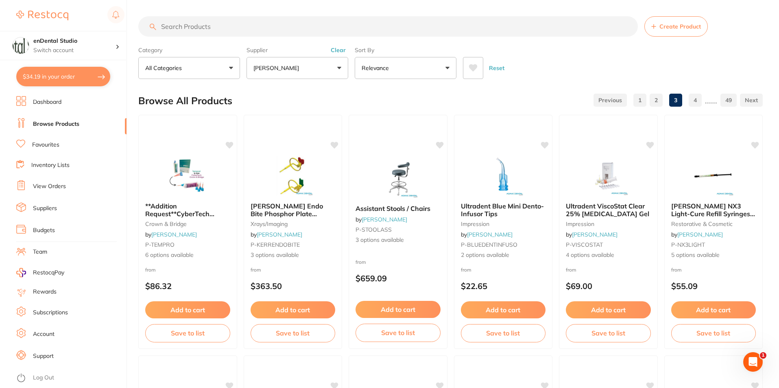
click at [264, 26] on input "search" at bounding box center [388, 26] width 500 height 20
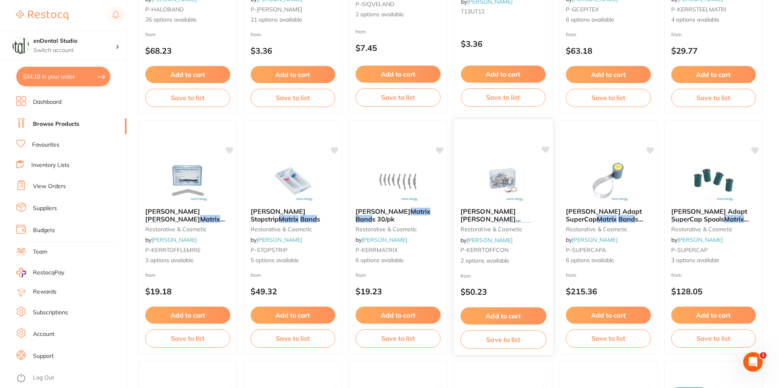
scroll to position [244, 0]
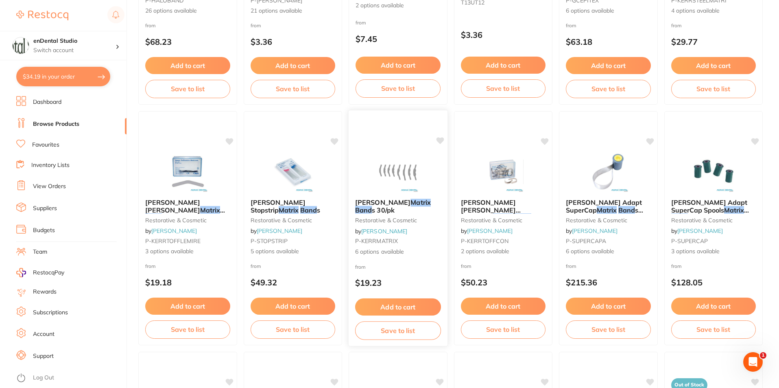
click at [410, 205] on em "Matrix" at bounding box center [420, 202] width 20 height 8
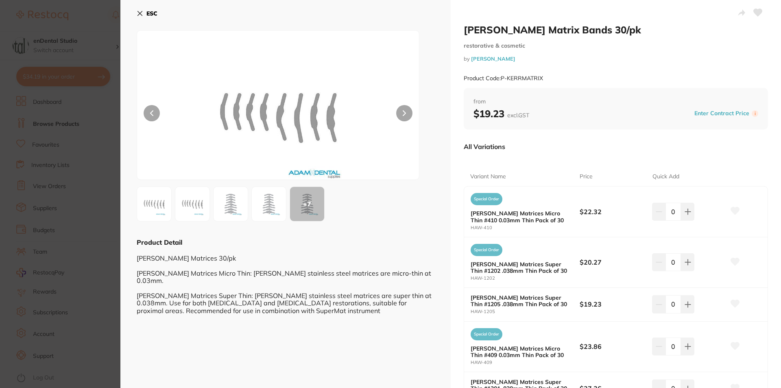
click at [144, 15] on button "ESC" at bounding box center [147, 14] width 21 height 14
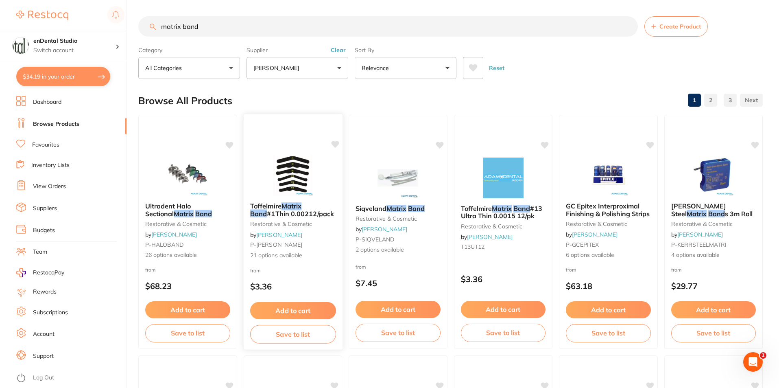
click at [266, 209] on em "Band" at bounding box center [258, 213] width 17 height 8
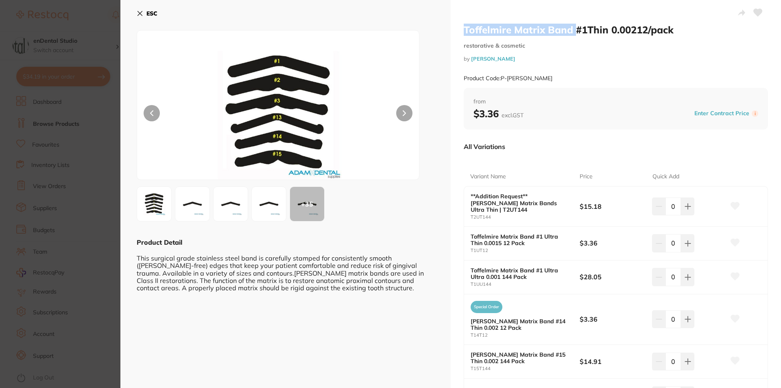
drag, startPoint x: 490, startPoint y: 26, endPoint x: 559, endPoint y: 31, distance: 69.3
copy h2 "Toffelmire Matrix Band"
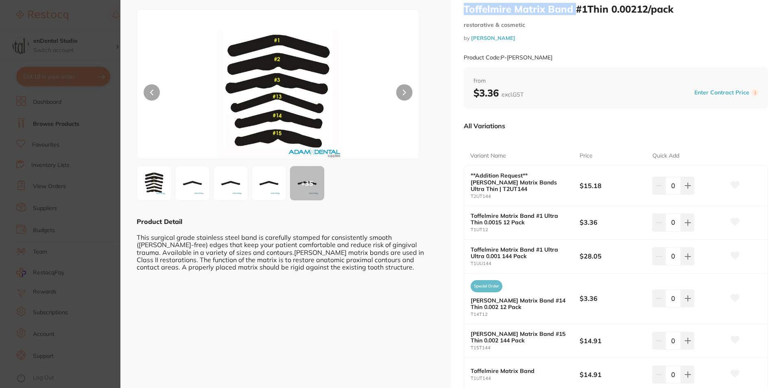
scroll to position [41, 0]
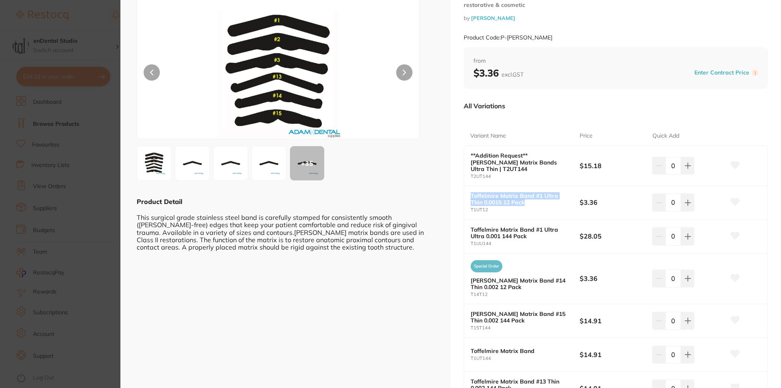
drag, startPoint x: 528, startPoint y: 199, endPoint x: 467, endPoint y: 188, distance: 62.2
click at [467, 188] on div "Toffelmire Matrix Band #1 Ultra Thin 0.0015 12 Pack T1UT12 $3.36 0" at bounding box center [615, 203] width 303 height 34
click at [84, 219] on section "Toffelmire Matrix Band #1Thin 0.00212/pack restorative & cosmetic by Adam Denta…" at bounding box center [390, 194] width 781 height 388
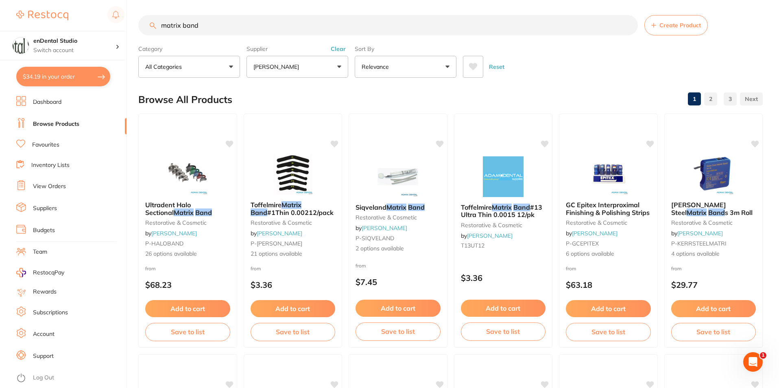
scroll to position [0, 0]
drag, startPoint x: 236, startPoint y: 31, endPoint x: 158, endPoint y: 30, distance: 78.5
click at [158, 30] on input "matrix band" at bounding box center [388, 25] width 500 height 20
click at [301, 207] on span at bounding box center [301, 205] width 0 height 8
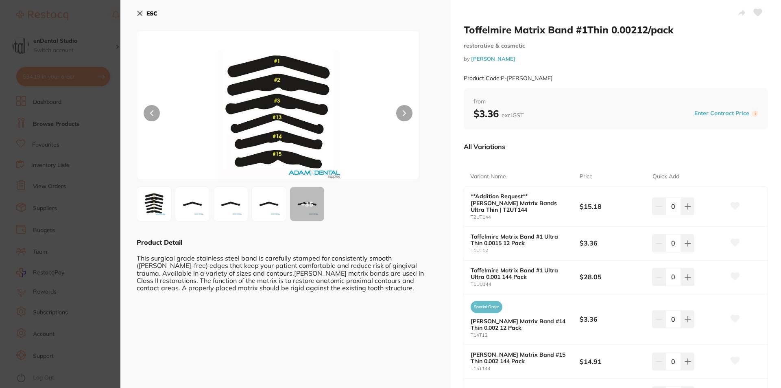
drag, startPoint x: 157, startPoint y: 13, endPoint x: 170, endPoint y: 16, distance: 12.5
click at [157, 13] on b "ESC" at bounding box center [151, 13] width 11 height 7
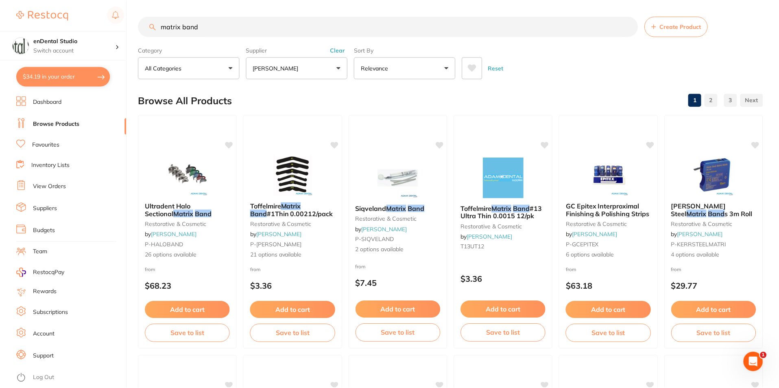
scroll to position [1, 0]
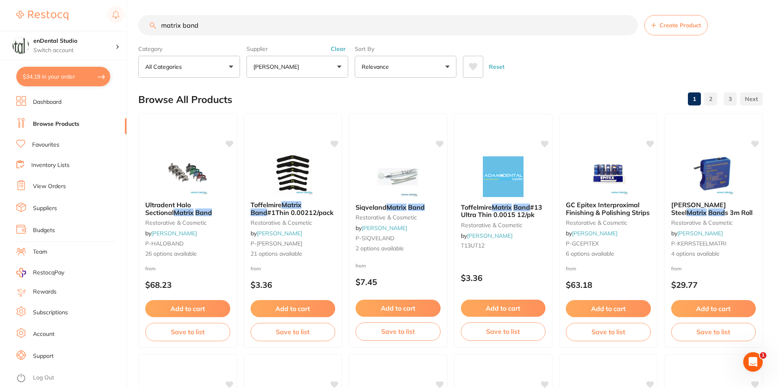
click at [379, 28] on input "matrix band" at bounding box center [388, 25] width 500 height 20
drag, startPoint x: 325, startPoint y: 28, endPoint x: 144, endPoint y: 17, distance: 181.3
click at [144, 17] on input "matrix band" at bounding box center [388, 25] width 500 height 20
paste input "Saline 0.9% inject"
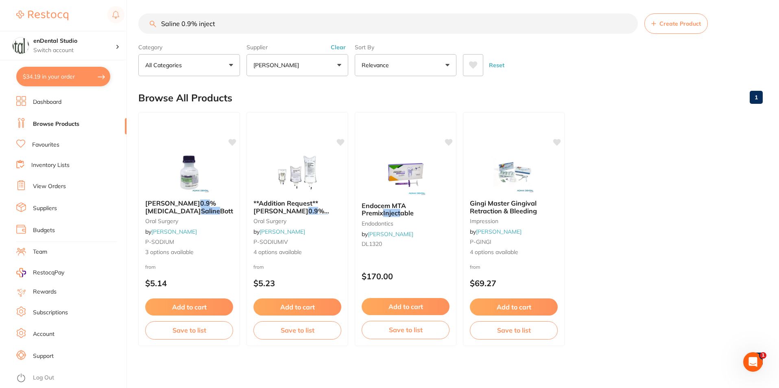
scroll to position [3, 0]
type input "Saline 0.9% inject"
click at [302, 65] on span at bounding box center [303, 64] width 3 height 3
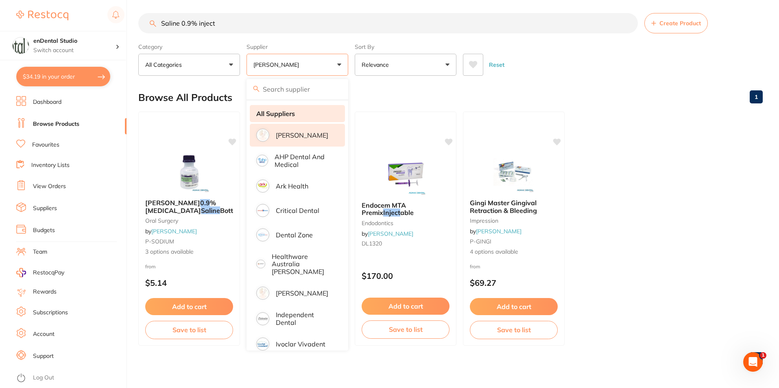
click at [288, 118] on li "All Suppliers" at bounding box center [297, 113] width 95 height 17
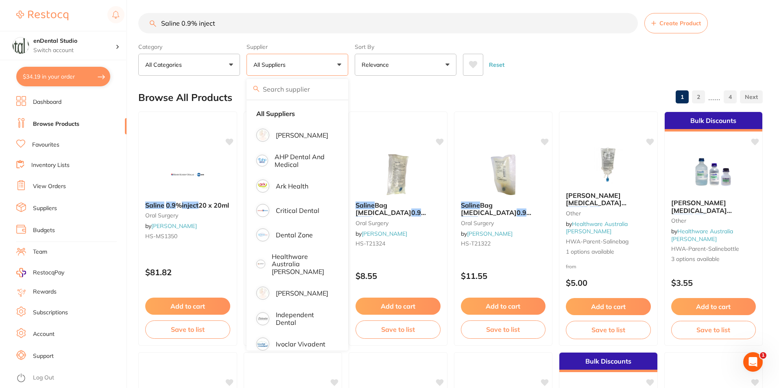
scroll to position [0, 0]
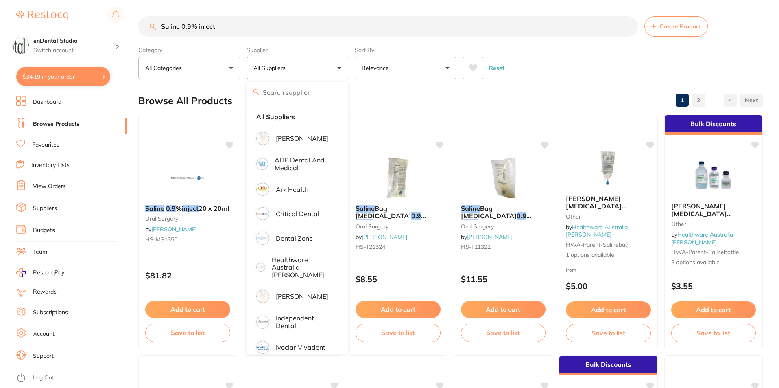
click at [561, 78] on div "Reset" at bounding box center [609, 64] width 293 height 28
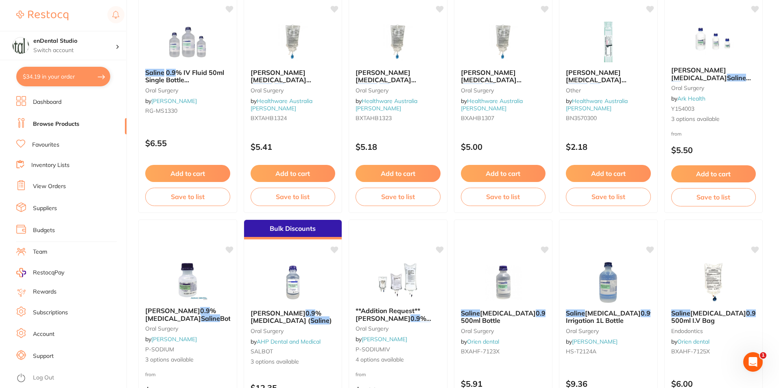
scroll to position [325, 0]
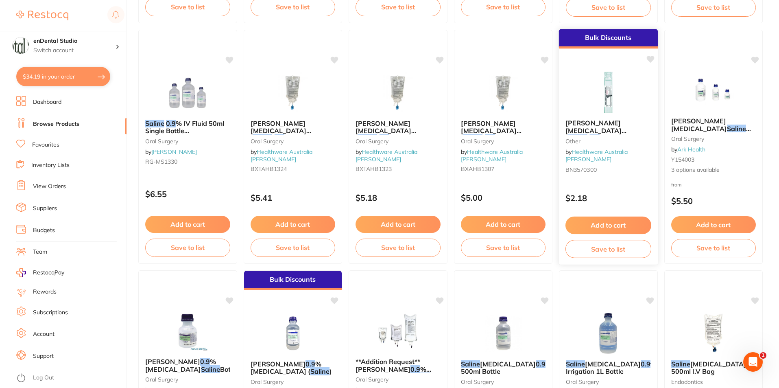
click at [616, 124] on span "Braun Sodium Chloride (" at bounding box center [595, 130] width 61 height 23
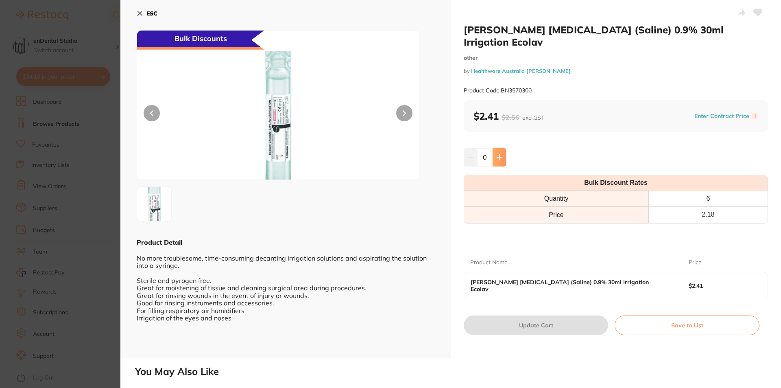
click at [504, 148] on button at bounding box center [499, 157] width 13 height 18
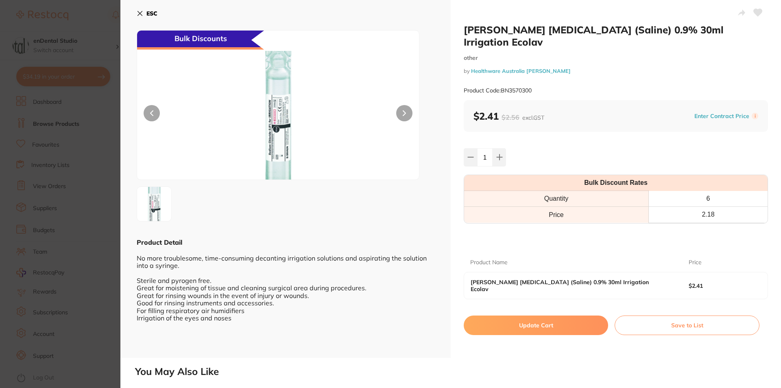
click at [470, 154] on icon at bounding box center [470, 157] width 7 height 7
type input "0"
click at [140, 12] on icon at bounding box center [140, 13] width 7 height 7
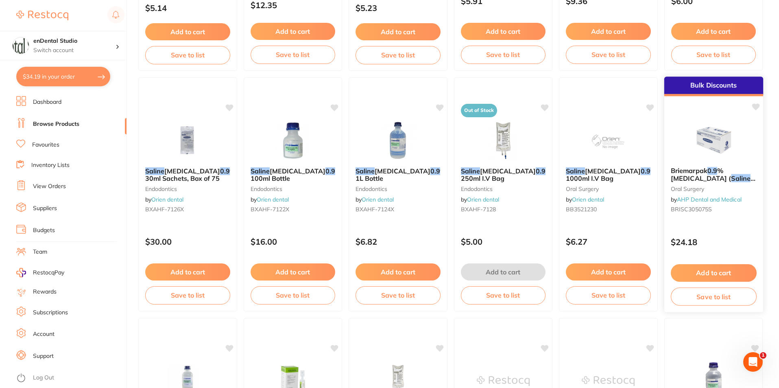
scroll to position [773, 0]
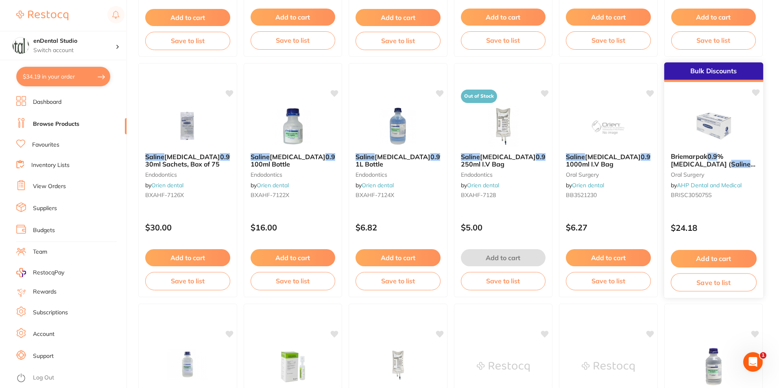
click at [736, 163] on span ") 30ml Sachets" at bounding box center [711, 168] width 82 height 16
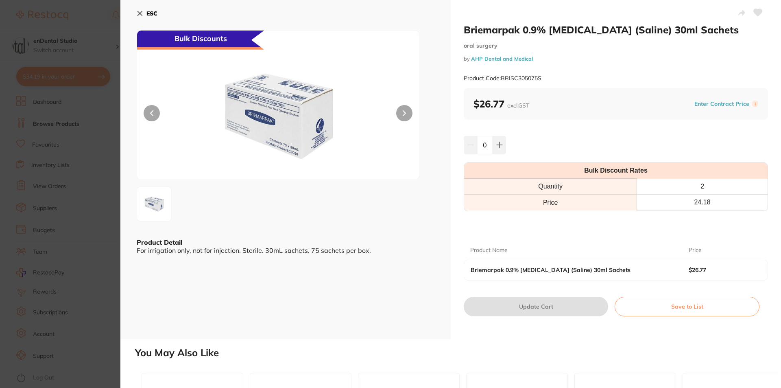
click at [129, 15] on div "ESC Bulk Discounts Product Detail For irrigation only, not for injection. Steri…" at bounding box center [285, 169] width 330 height 339
click at [140, 15] on icon at bounding box center [140, 13] width 7 height 7
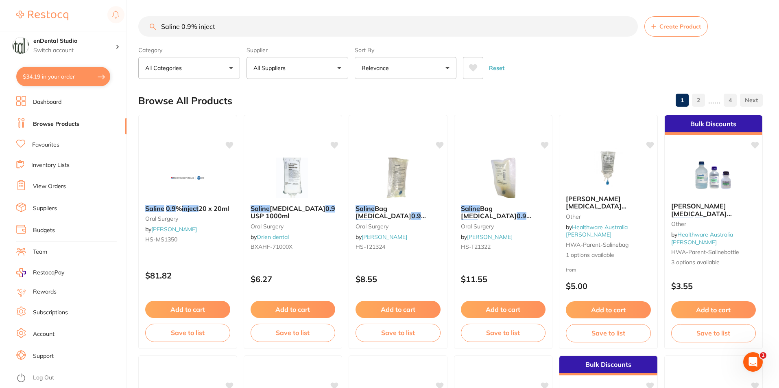
drag, startPoint x: 259, startPoint y: 25, endPoint x: 203, endPoint y: 24, distance: 56.1
click at [203, 24] on input "Saline 0.9% inject" at bounding box center [388, 26] width 500 height 20
click at [227, 24] on input "Saline 0.9% inject" at bounding box center [388, 26] width 500 height 20
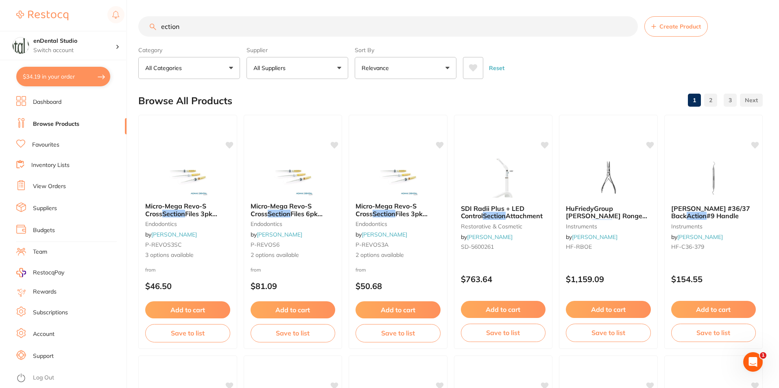
drag, startPoint x: 208, startPoint y: 31, endPoint x: 129, endPoint y: 28, distance: 79.0
click at [133, 29] on div "$34.19 enDental Studio Switch account enDental Studio $34.19 in your order Dash…" at bounding box center [389, 194] width 779 height 388
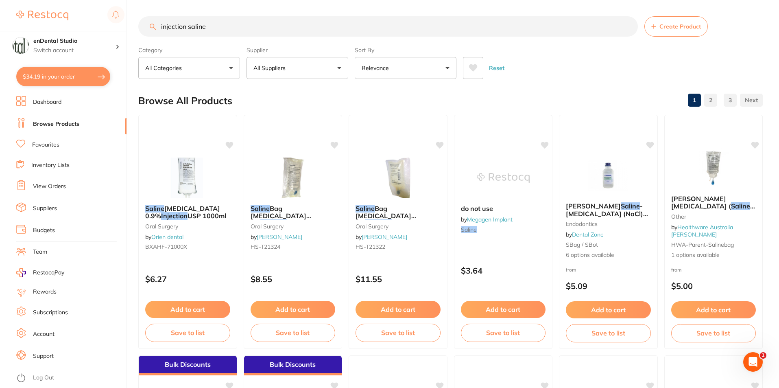
drag, startPoint x: 217, startPoint y: 25, endPoint x: 157, endPoint y: 24, distance: 59.8
click at [157, 24] on input "injection saline" at bounding box center [388, 26] width 500 height 20
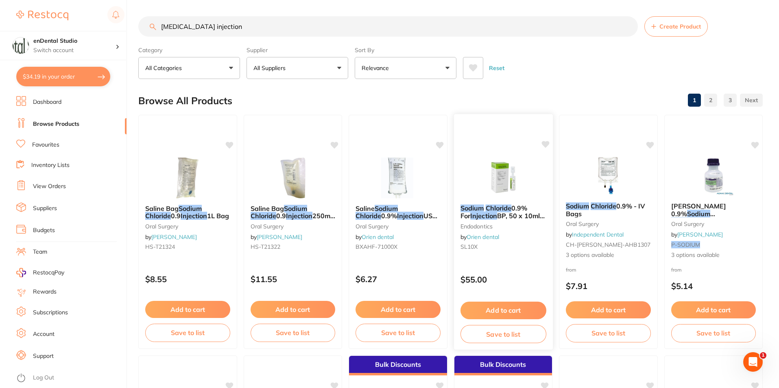
type input "[MEDICAL_DATA] injection"
click at [523, 212] on span "BP, 50 x 10ml Polyamps" at bounding box center [502, 220] width 84 height 16
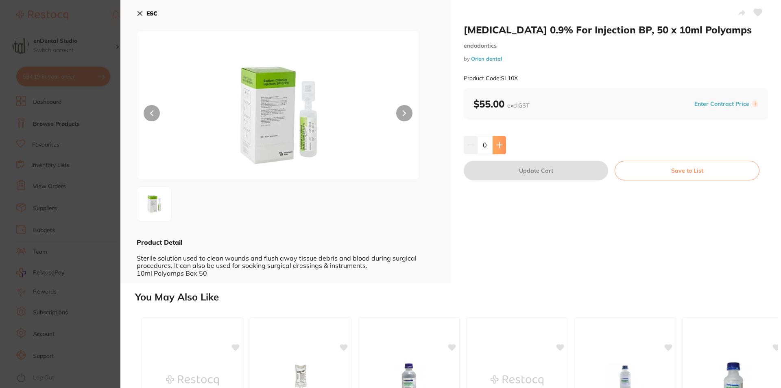
click at [502, 148] on button at bounding box center [499, 145] width 13 height 18
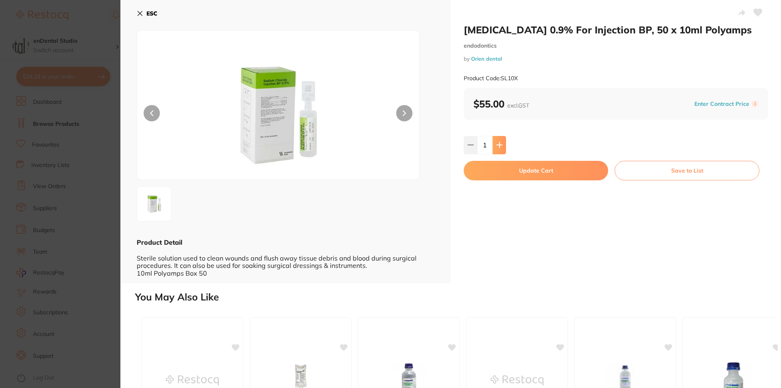
click at [502, 148] on button at bounding box center [499, 145] width 13 height 18
type input "2"
click at [503, 171] on button "Update Cart" at bounding box center [536, 171] width 144 height 20
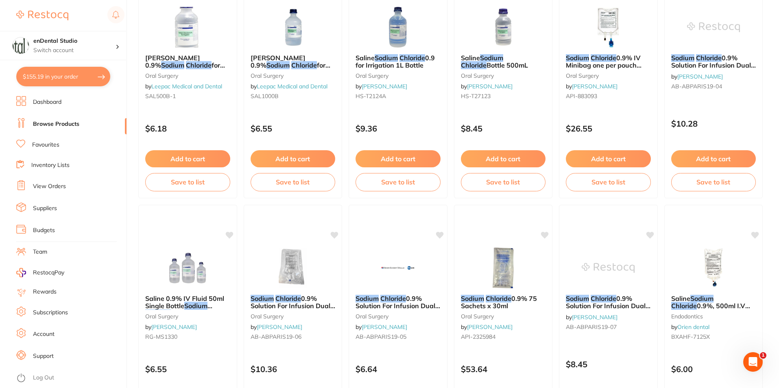
scroll to position [733, 0]
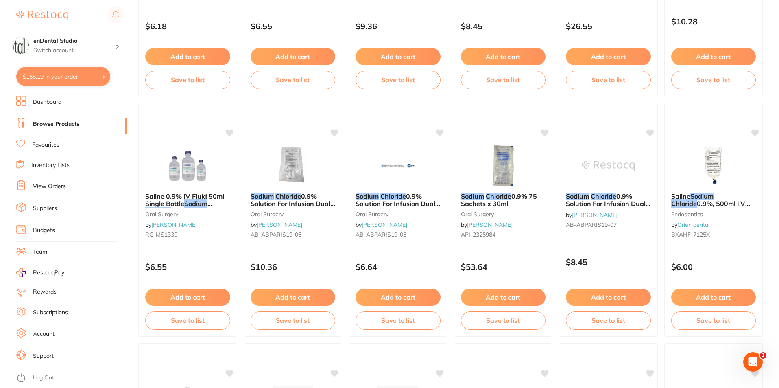
click at [45, 79] on button "$155.19 in your order" at bounding box center [63, 77] width 94 height 20
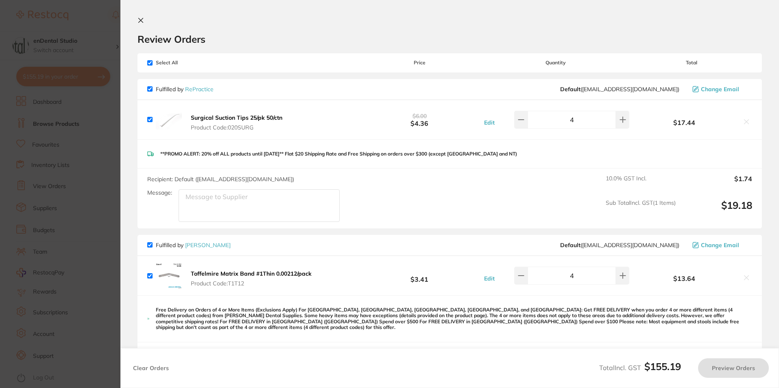
checkbox input "true"
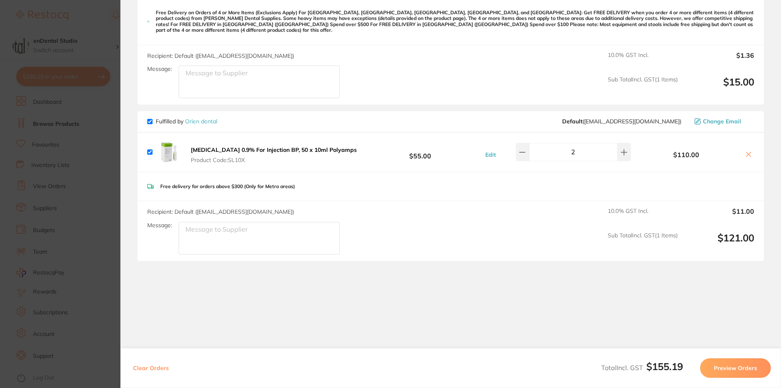
scroll to position [297, 0]
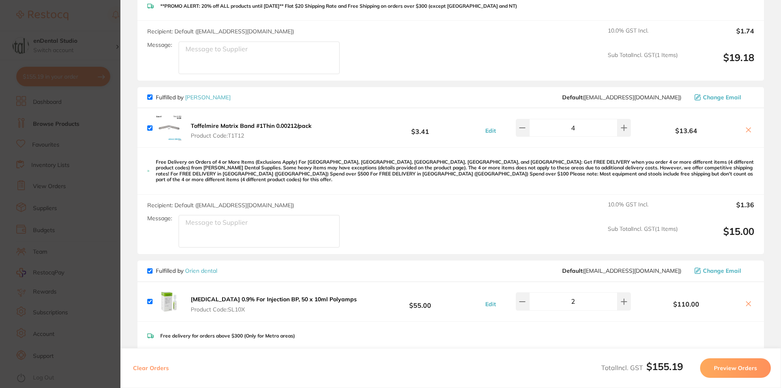
scroll to position [135, 0]
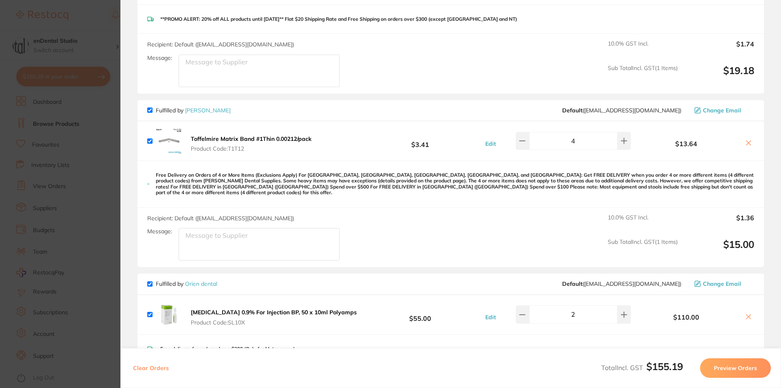
drag, startPoint x: 64, startPoint y: 242, endPoint x: 87, endPoint y: 220, distance: 31.9
click at [65, 242] on section "Update RRP Set your pre negotiated price for this item. Item Agreed RRP (excl. …" at bounding box center [390, 194] width 781 height 388
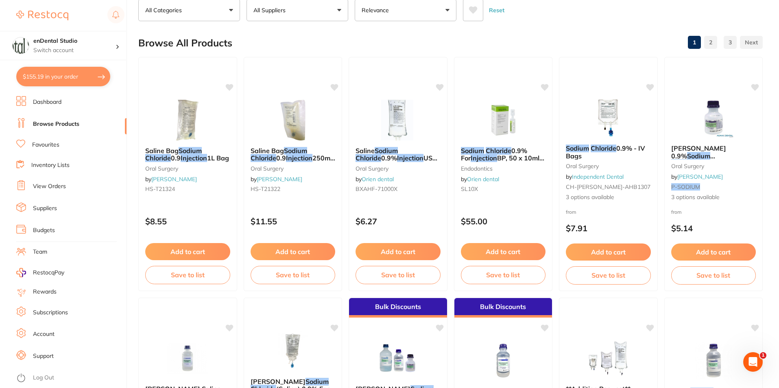
scroll to position [0, 0]
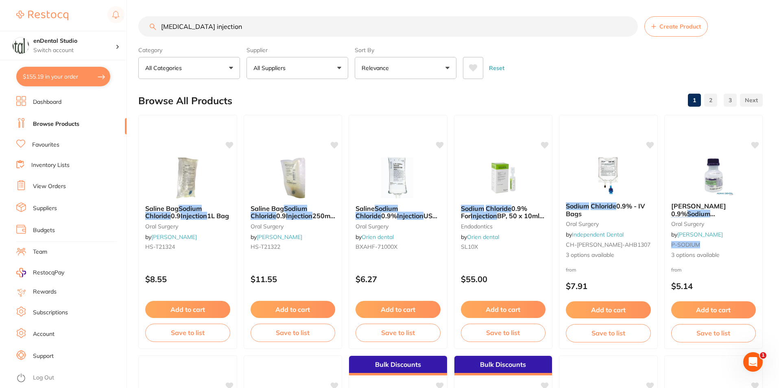
drag, startPoint x: 280, startPoint y: 23, endPoint x: 84, endPoint y: 19, distance: 196.1
click at [84, 19] on div "$155.19 enDental Studio Switch account enDental Studio $155.19 in your order Da…" at bounding box center [389, 194] width 779 height 388
click at [304, 75] on button "All Suppliers" at bounding box center [298, 68] width 102 height 22
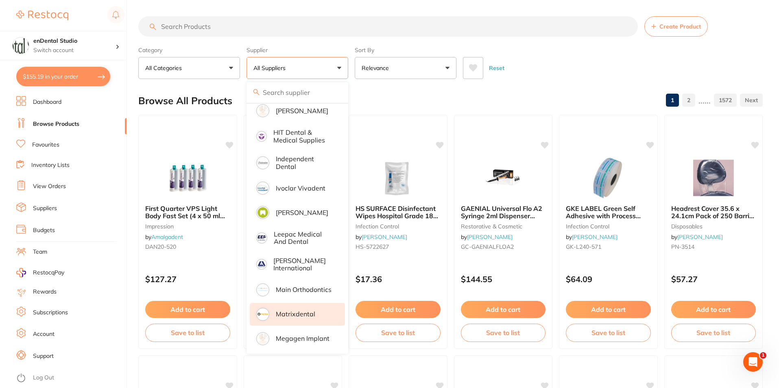
scroll to position [529, 0]
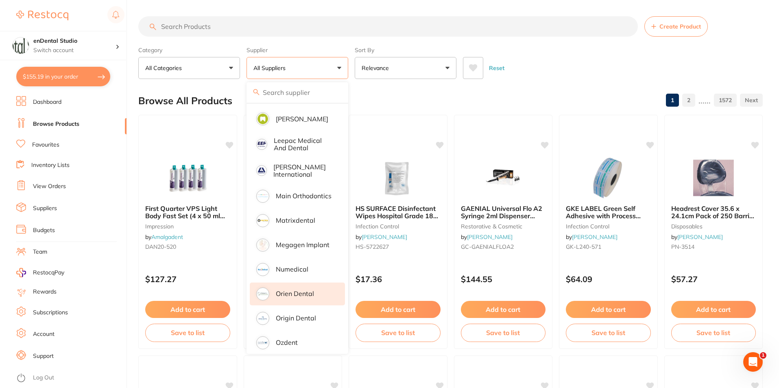
click at [306, 290] on p "Orien dental" at bounding box center [295, 293] width 38 height 7
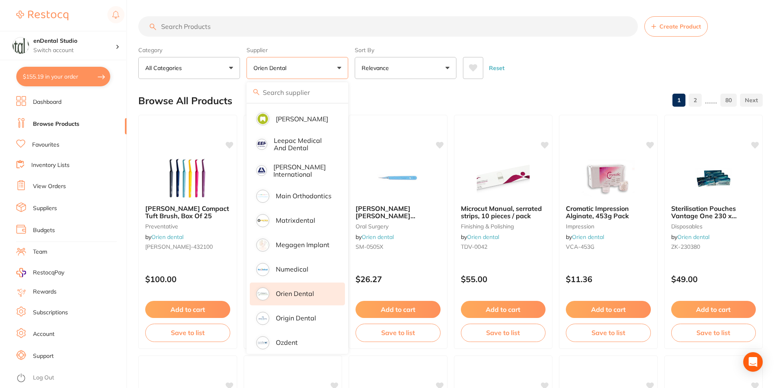
click at [522, 101] on div "Browse All Products 1 2 ...... 80" at bounding box center [450, 100] width 624 height 27
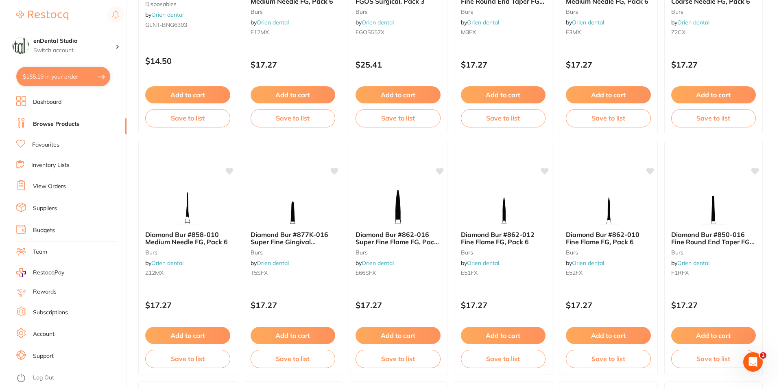
scroll to position [1139, 0]
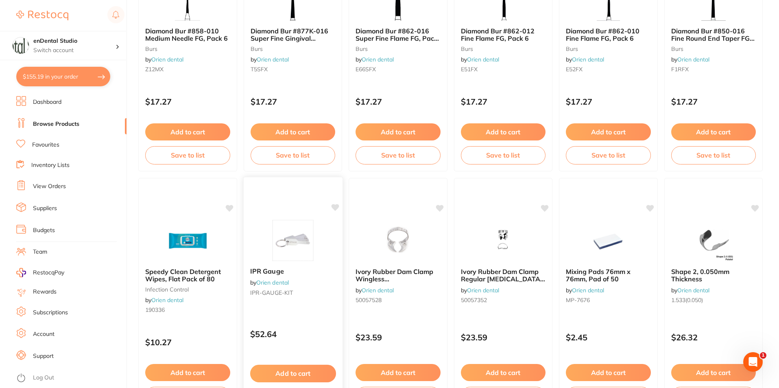
click at [277, 253] on img at bounding box center [292, 240] width 53 height 41
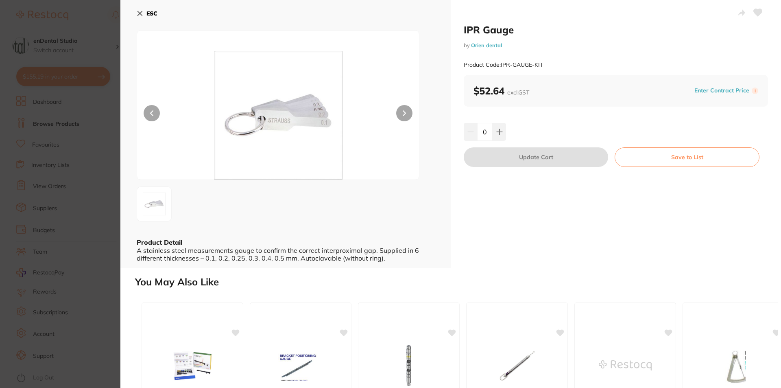
click at [147, 11] on b "ESC" at bounding box center [151, 13] width 11 height 7
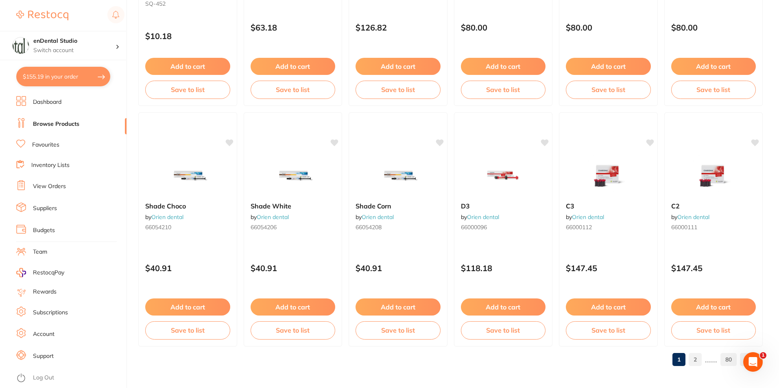
scroll to position [1927, 0]
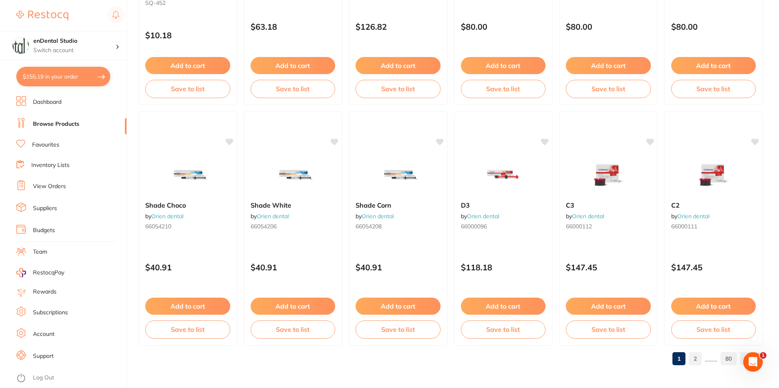
click at [696, 360] on link "2" at bounding box center [695, 358] width 13 height 16
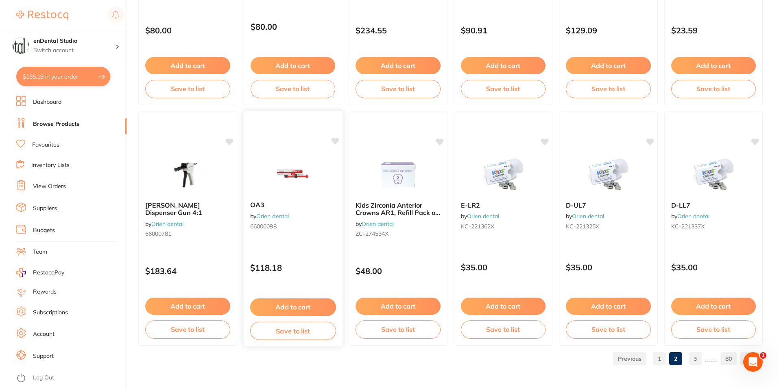
click at [315, 175] on img at bounding box center [292, 173] width 53 height 41
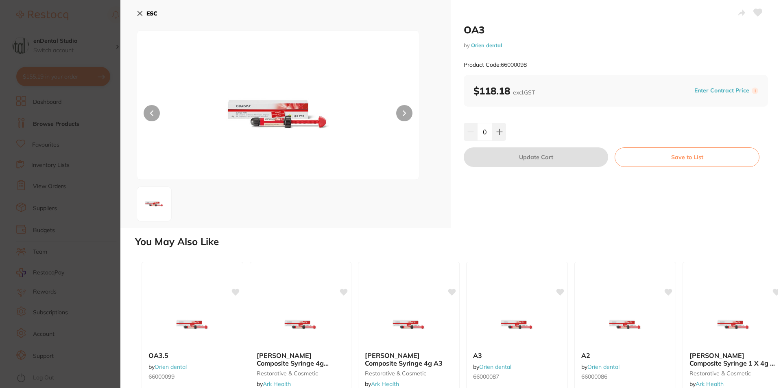
click at [36, 139] on section "OA3 by Orien dental Product Code: 66000098 ESC OA3 by Orien dental Product Code…" at bounding box center [390, 194] width 781 height 388
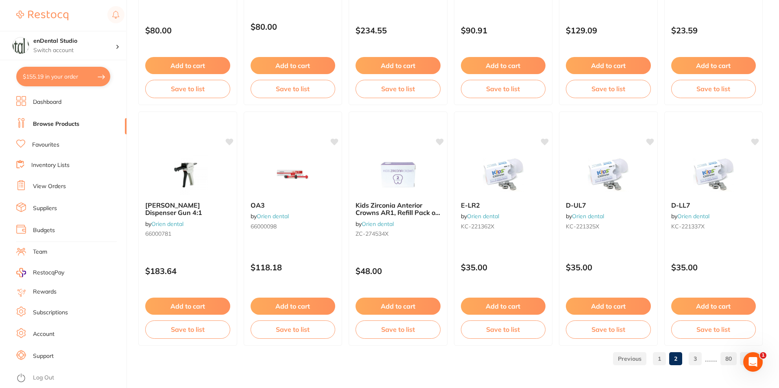
click at [71, 82] on button "$155.19 in your order" at bounding box center [63, 77] width 94 height 20
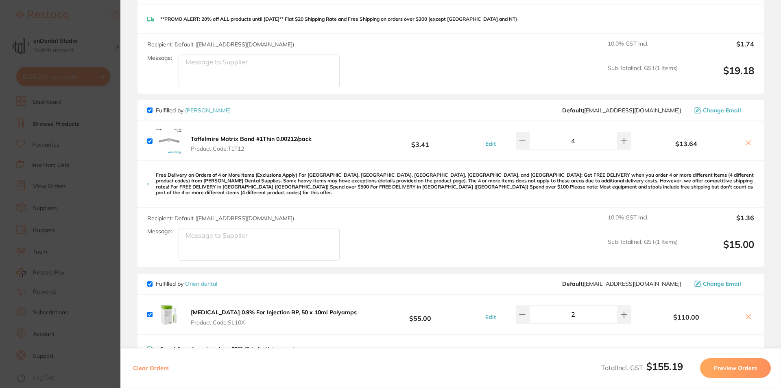
click at [747, 144] on icon at bounding box center [748, 143] width 4 height 4
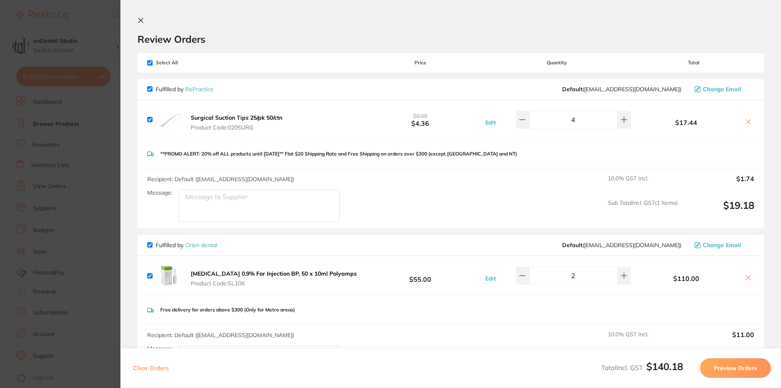
click at [745, 124] on icon at bounding box center [748, 121] width 7 height 7
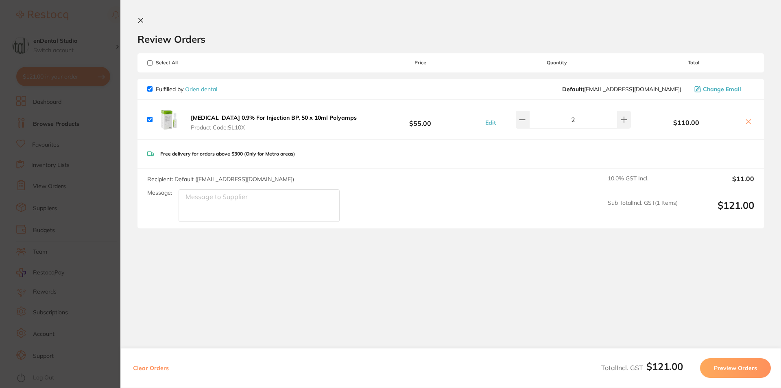
checkbox input "true"
click at [84, 137] on section "Update RRP Set your pre negotiated price for this item. Item Agreed RRP (excl. …" at bounding box center [390, 194] width 781 height 388
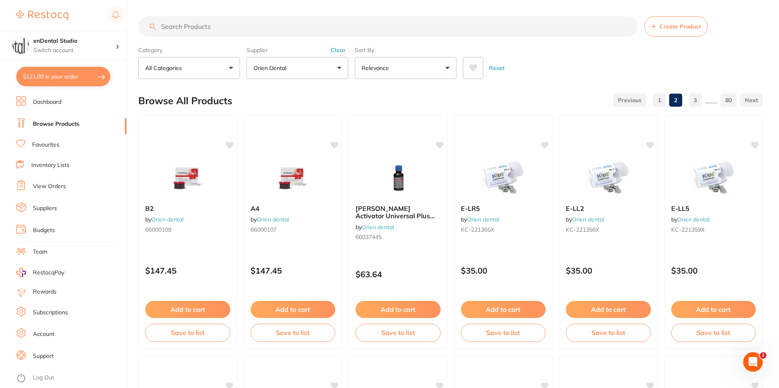
click at [231, 31] on input "search" at bounding box center [388, 26] width 500 height 20
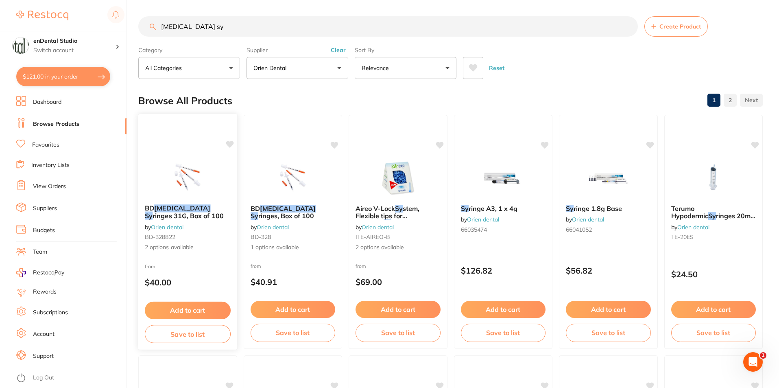
type input "[MEDICAL_DATA] sy"
click at [195, 212] on span "ringes 31G, Box of 100" at bounding box center [188, 216] width 71 height 8
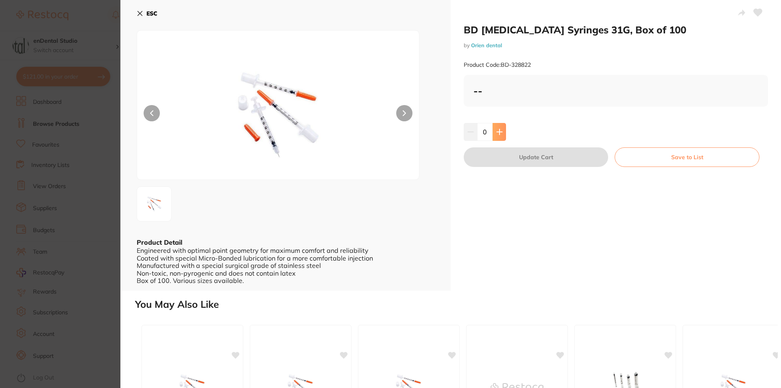
click at [501, 133] on icon at bounding box center [499, 132] width 7 height 7
type input "1"
click at [140, 11] on icon at bounding box center [140, 13] width 7 height 7
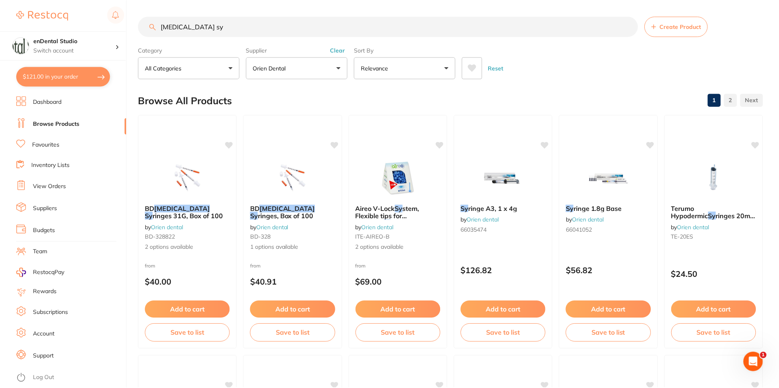
scroll to position [4, 0]
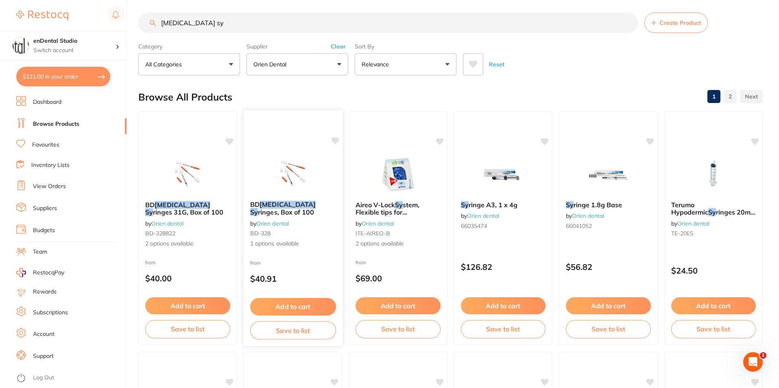
click at [303, 208] on span "ringes, Box of 100" at bounding box center [286, 212] width 56 height 8
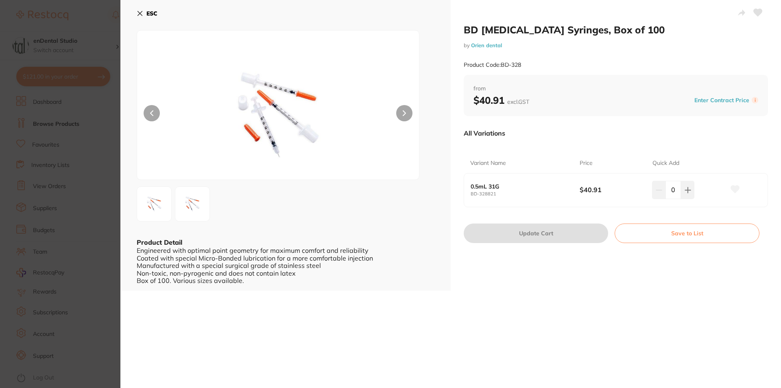
click at [192, 207] on img at bounding box center [192, 203] width 29 height 29
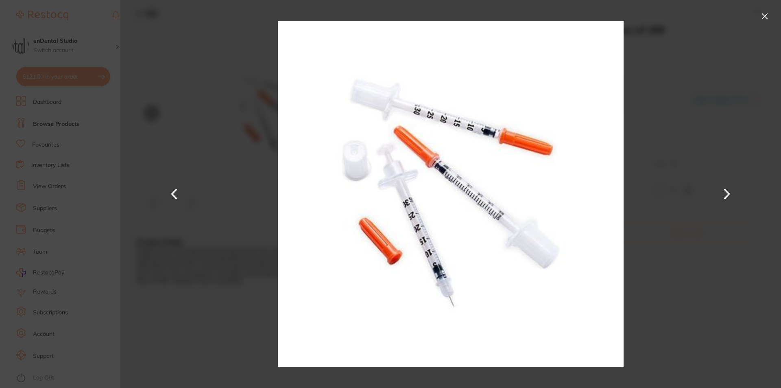
click at [628, 249] on div at bounding box center [450, 194] width 661 height 388
click at [761, 15] on button at bounding box center [764, 16] width 13 height 13
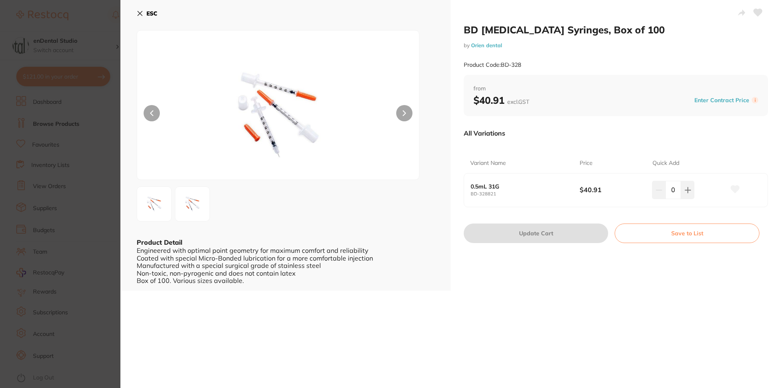
click at [74, 97] on section "BD [MEDICAL_DATA] Syringes, Box of 100 by Orien dental Product Code: BD-328 ESC…" at bounding box center [390, 194] width 781 height 388
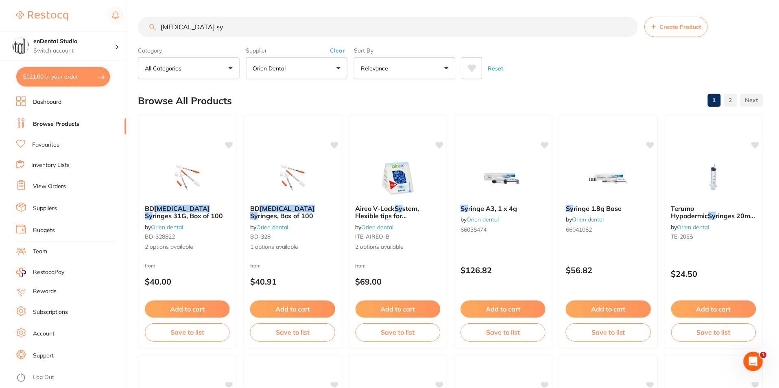
scroll to position [4, 0]
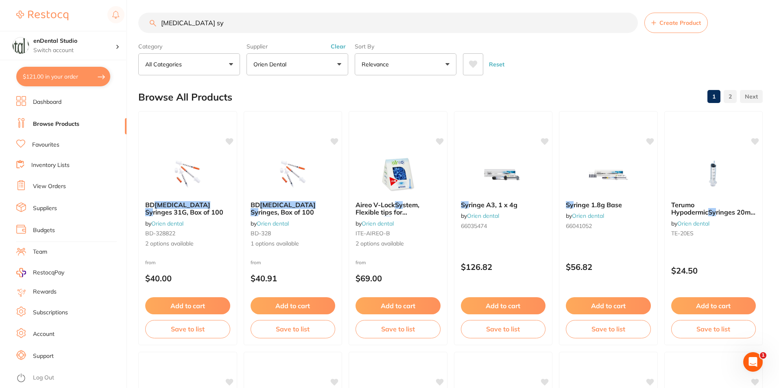
click at [328, 27] on input "[MEDICAL_DATA] sy" at bounding box center [388, 23] width 500 height 20
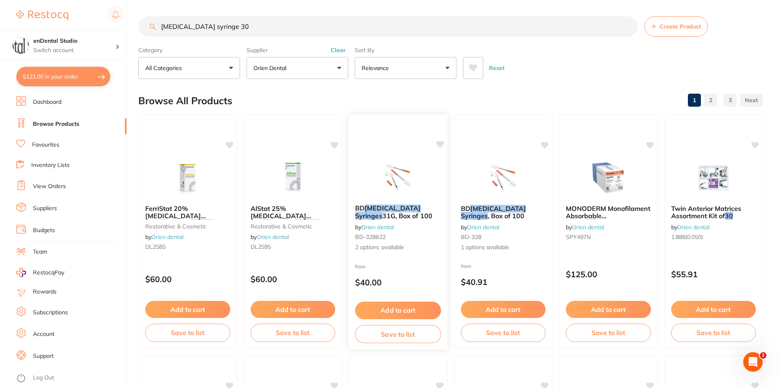
scroll to position [0, 0]
type input "[MEDICAL_DATA] syringe 30g"
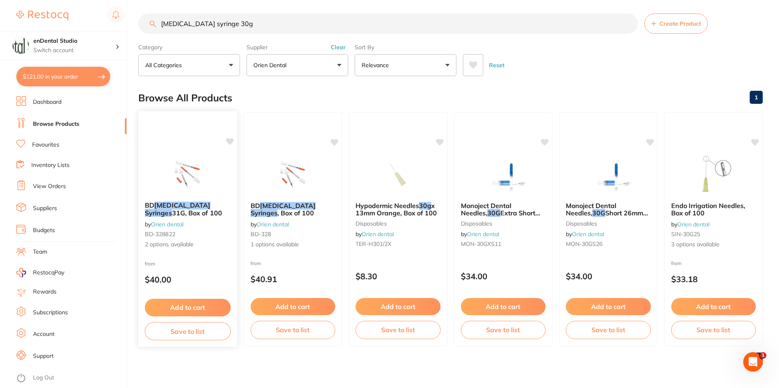
scroll to position [3, 0]
drag, startPoint x: 204, startPoint y: 19, endPoint x: 146, endPoint y: 21, distance: 57.8
click at [146, 21] on input "[MEDICAL_DATA] syringe 30g" at bounding box center [388, 23] width 500 height 20
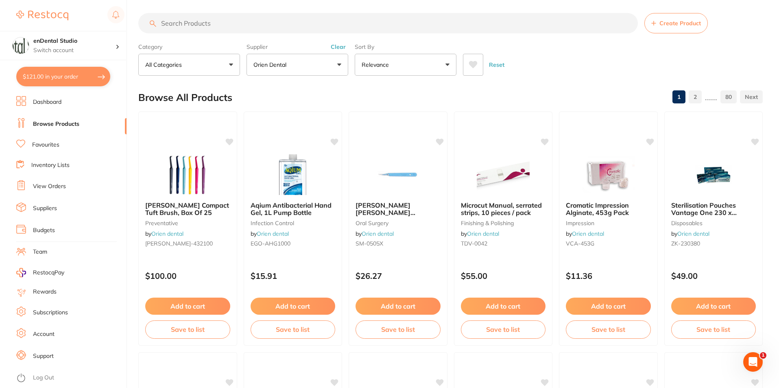
scroll to position [0, 0]
click at [88, 74] on button "$121.00 in your order" at bounding box center [63, 77] width 94 height 20
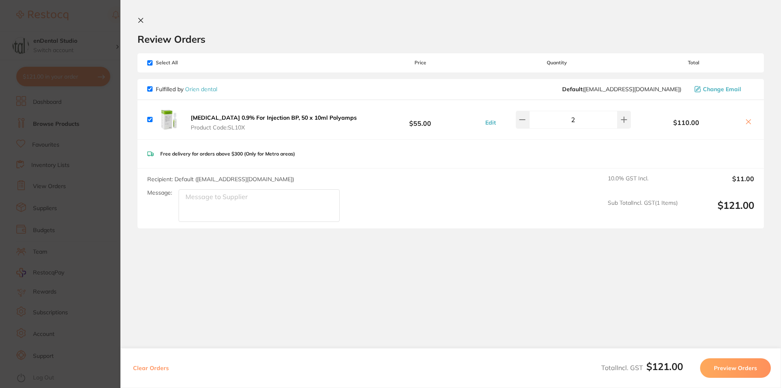
click at [331, 117] on b "[MEDICAL_DATA] 0.9% For Injection BP, 50 x 10ml Polyamps" at bounding box center [274, 117] width 166 height 7
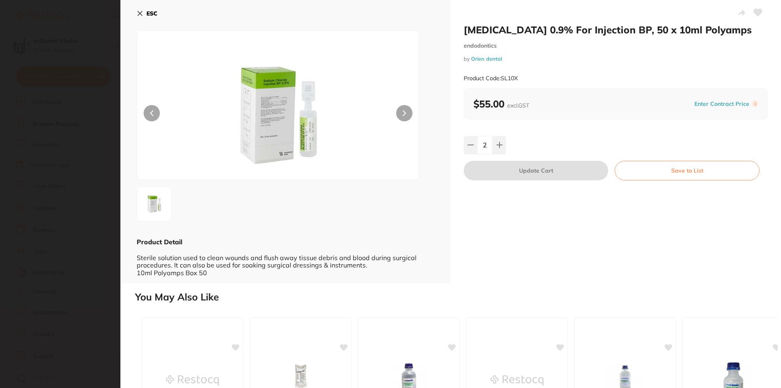
click at [187, 24] on div "ESC" at bounding box center [286, 19] width 298 height 24
click at [150, 11] on b "ESC" at bounding box center [151, 13] width 11 height 7
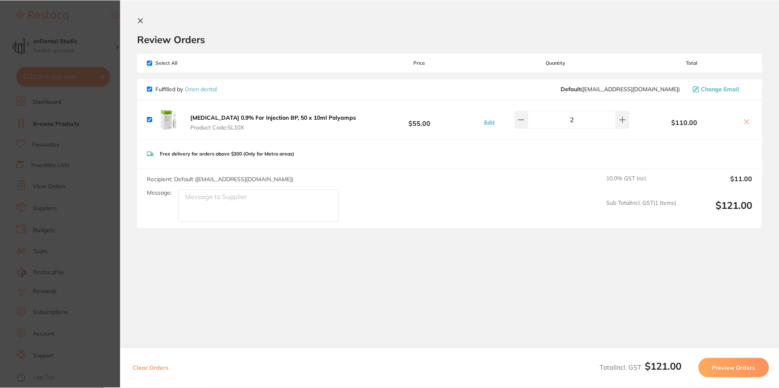
scroll to position [3, 0]
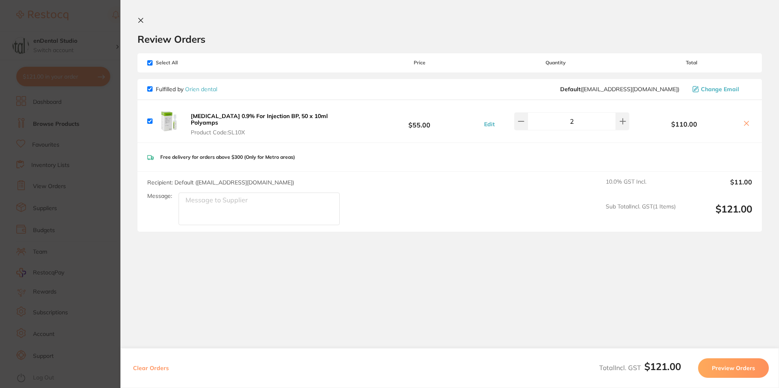
click at [729, 365] on button "Preview Orders" at bounding box center [733, 368] width 71 height 20
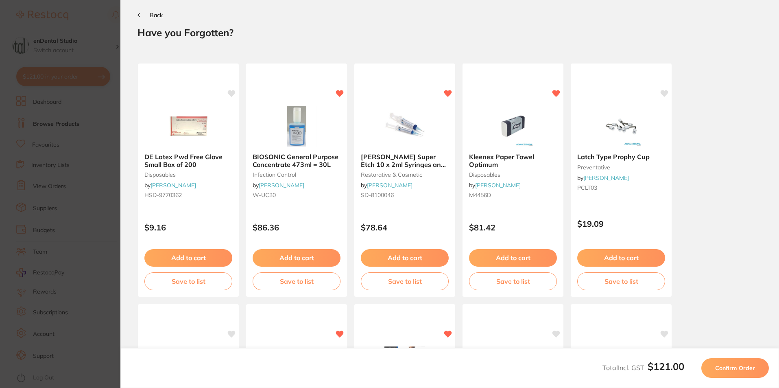
scroll to position [0, 0]
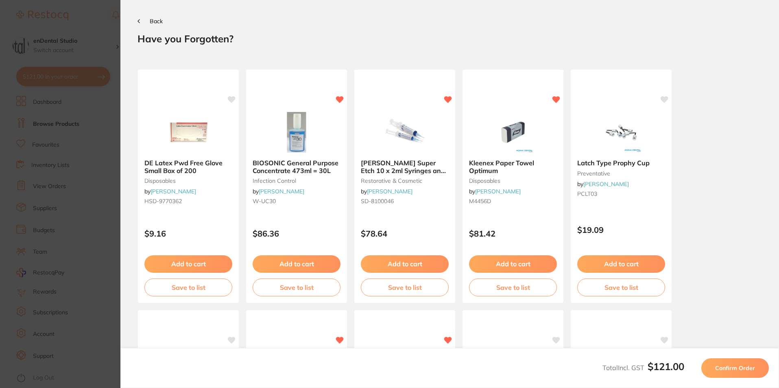
click at [753, 363] on button "Confirm Order" at bounding box center [735, 368] width 68 height 20
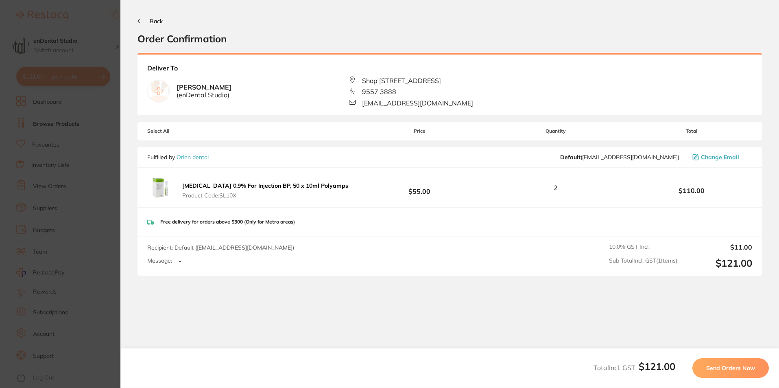
click at [742, 362] on button "Send Orders Now" at bounding box center [730, 368] width 76 height 20
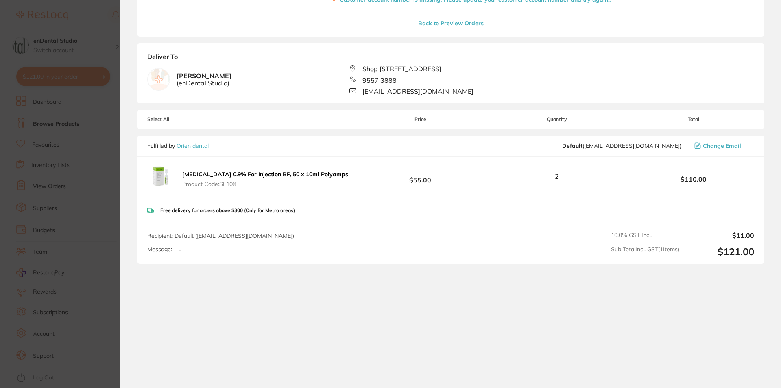
scroll to position [198, 0]
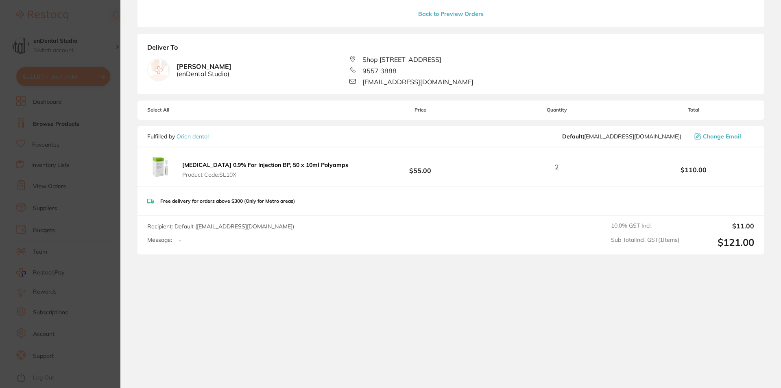
click at [110, 36] on section "Update RRP Set your pre negotiated price for this item. Item Agreed RRP (excl. …" at bounding box center [390, 194] width 781 height 388
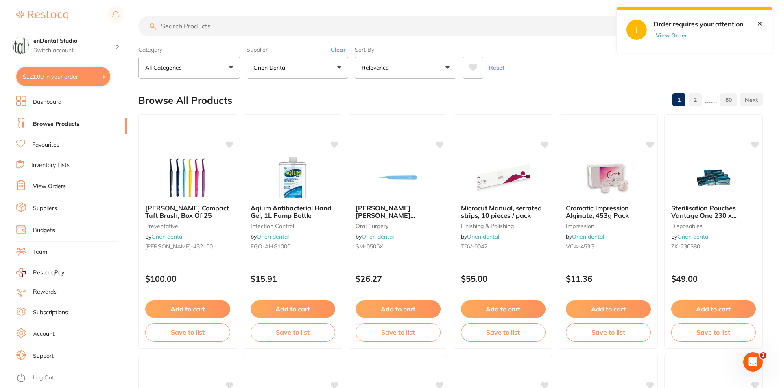
scroll to position [0, 0]
click at [88, 63] on section "enDental Studio Switch account enDental Studio $121.00 in your order Dashboard …" at bounding box center [63, 194] width 127 height 388
click at [89, 69] on button "$121.00 in your order" at bounding box center [63, 77] width 94 height 20
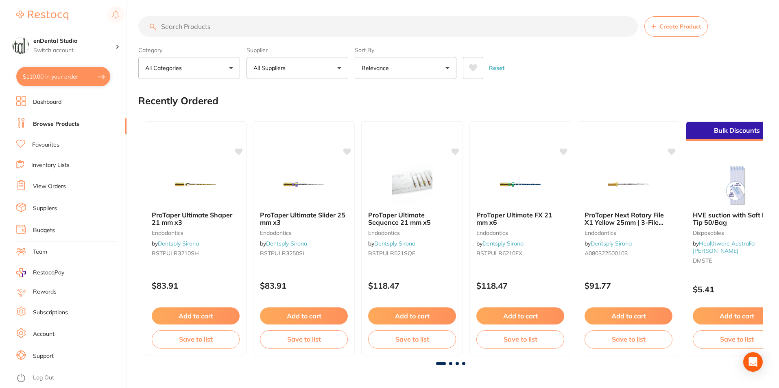
click at [56, 77] on button "$110.00 in your order" at bounding box center [63, 77] width 94 height 20
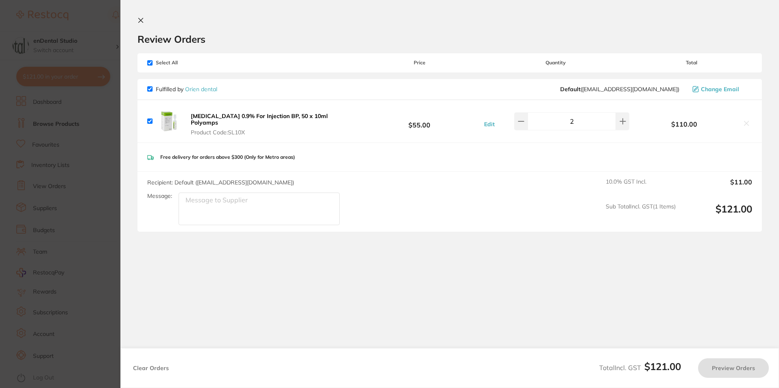
checkbox input "true"
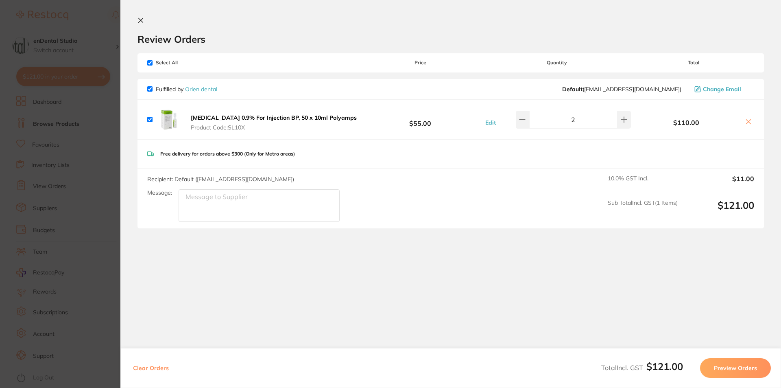
click at [86, 124] on section "Update RRP Set your pre negotiated price for this item. Item Agreed RRP (excl. …" at bounding box center [390, 194] width 781 height 388
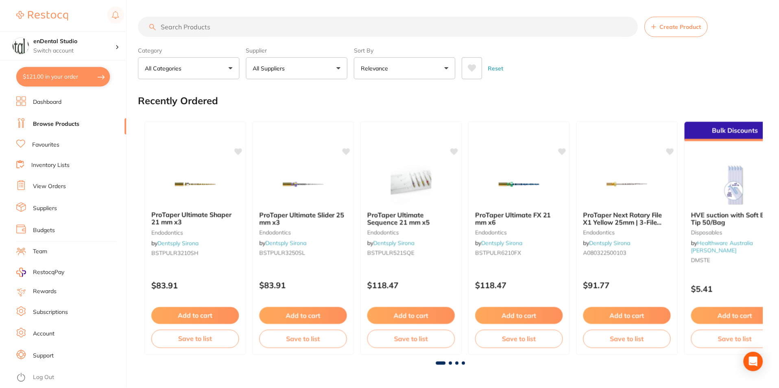
scroll to position [0, 0]
click at [53, 186] on link "View Orders" at bounding box center [49, 186] width 33 height 8
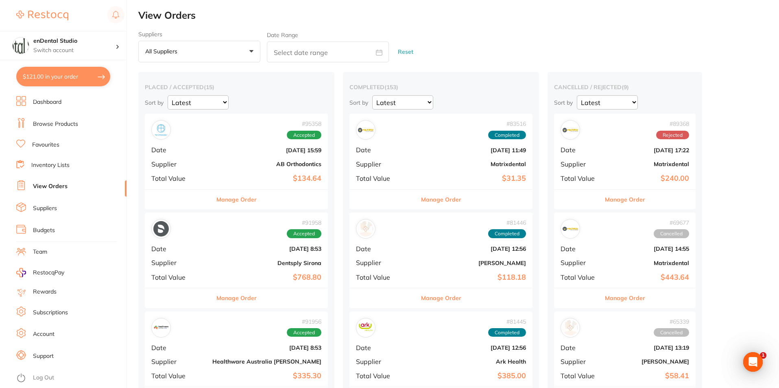
click at [228, 201] on button "Manage Order" at bounding box center [236, 200] width 40 height 20
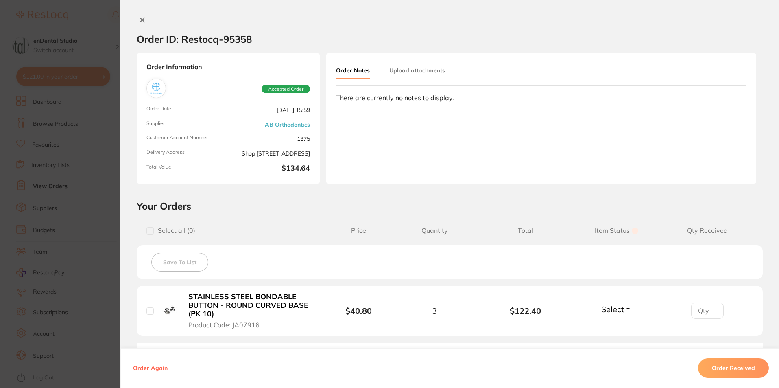
click at [55, 159] on section "Order ID: Restocq- 95358 Order Information Accepted Order Order Date Oct 1 2025…" at bounding box center [389, 194] width 779 height 388
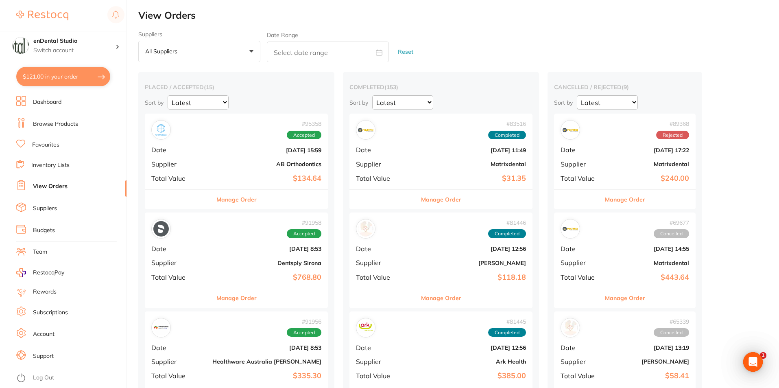
click at [97, 72] on button "$121.00 in your order" at bounding box center [63, 77] width 94 height 20
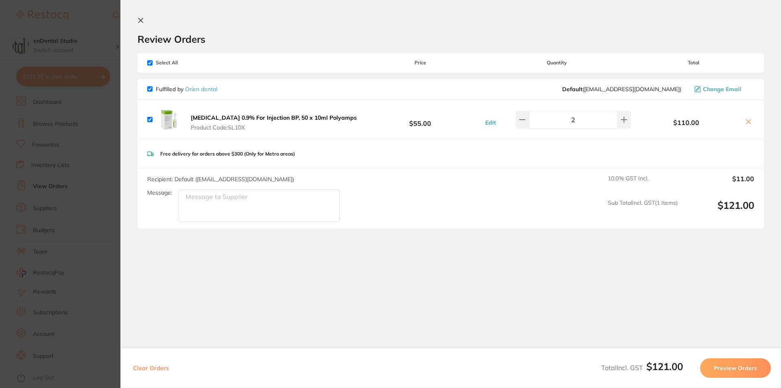
click at [66, 168] on section "Update RRP Set your pre negotiated price for this item. Item Agreed RRP (excl. …" at bounding box center [390, 194] width 781 height 388
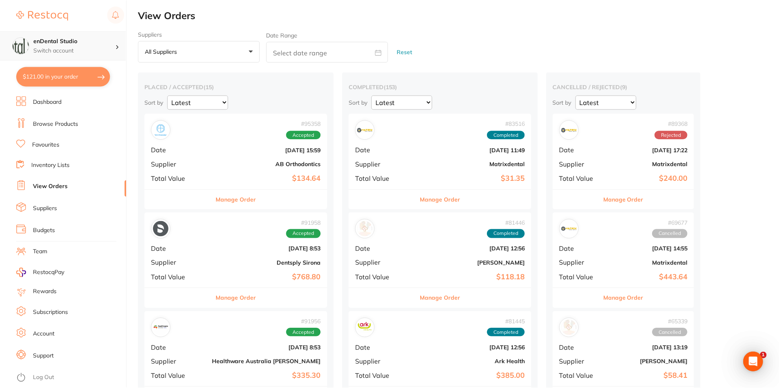
scroll to position [0, 0]
click at [44, 188] on link "View Orders" at bounding box center [50, 186] width 35 height 8
click at [203, 107] on select "Latest Notification" at bounding box center [198, 102] width 61 height 14
click at [79, 75] on button "$110.00 in your order" at bounding box center [63, 77] width 94 height 20
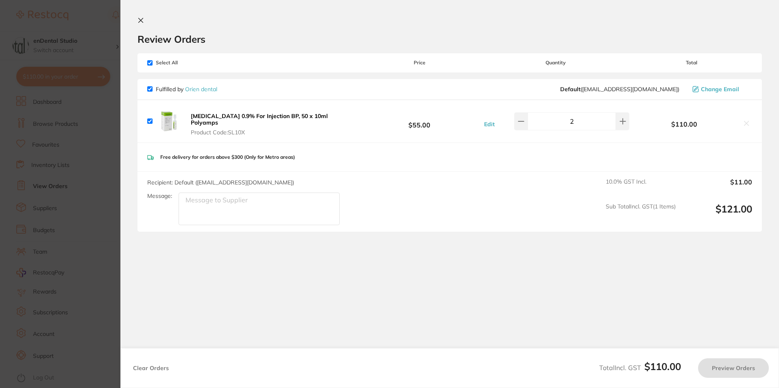
checkbox input "true"
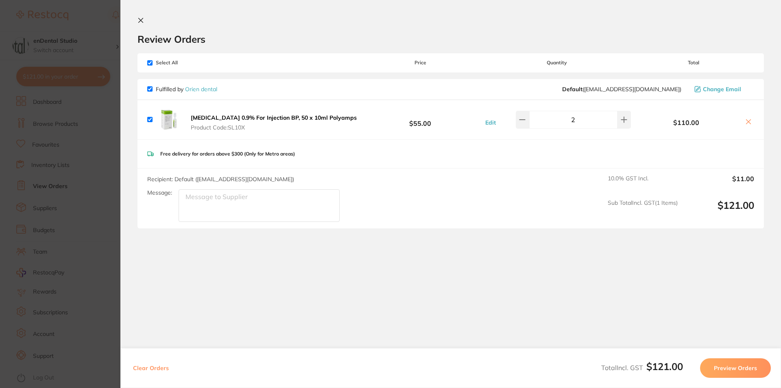
click at [731, 369] on button "Preview Orders" at bounding box center [735, 368] width 71 height 20
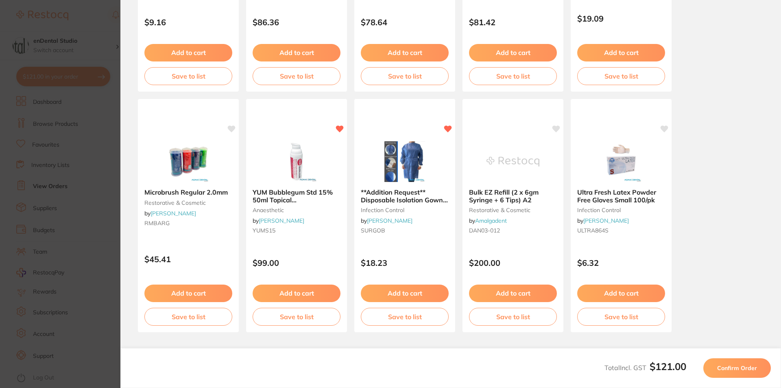
scroll to position [214, 0]
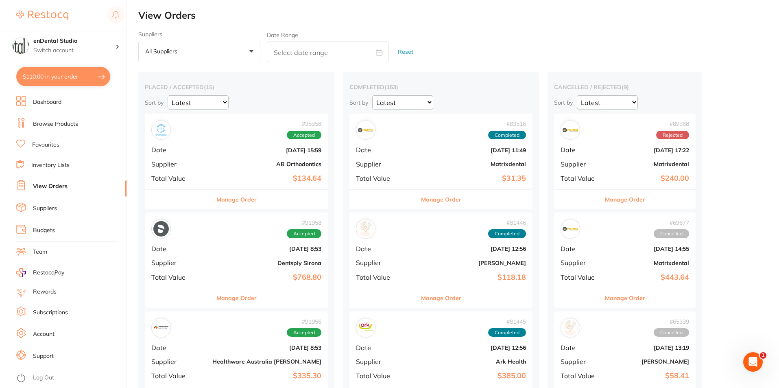
click at [92, 74] on button "$110.00 in your order" at bounding box center [63, 77] width 94 height 20
checkbox input "true"
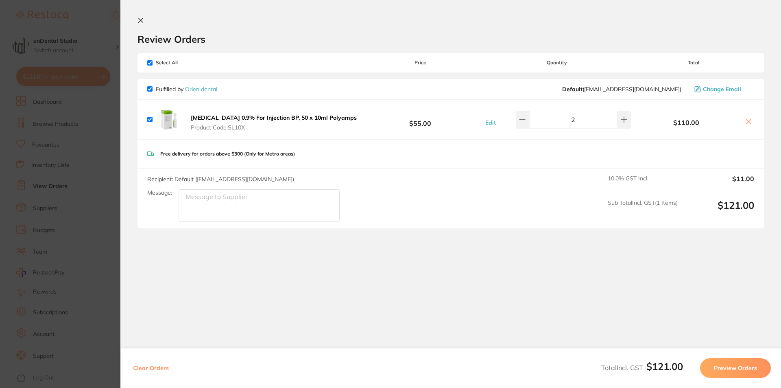
click at [738, 366] on button "Preview Orders" at bounding box center [735, 368] width 71 height 20
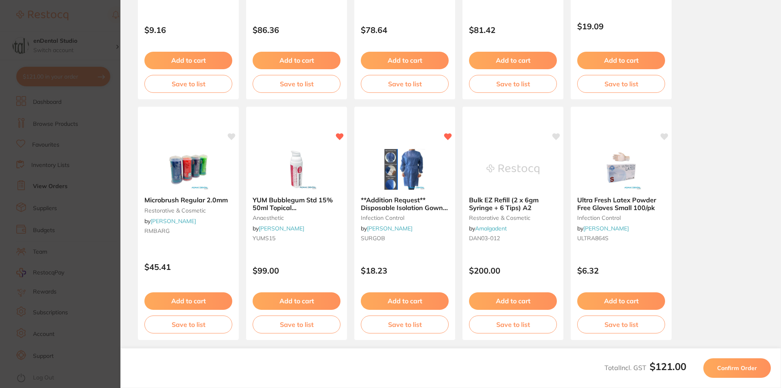
click at [752, 364] on span "Confirm Order" at bounding box center [737, 367] width 40 height 7
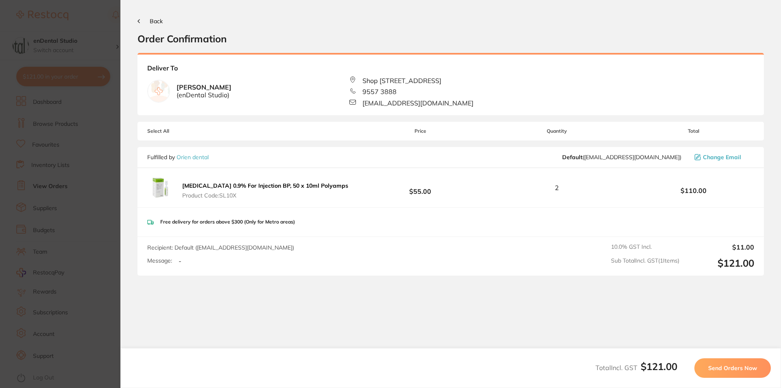
click at [753, 363] on button "Send Orders Now" at bounding box center [732, 368] width 76 height 20
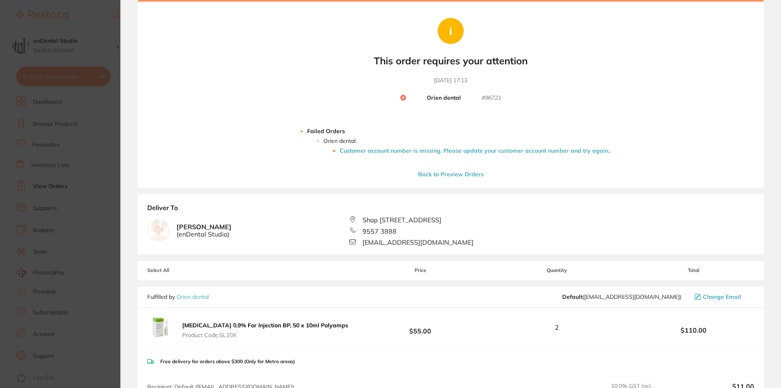
scroll to position [81, 0]
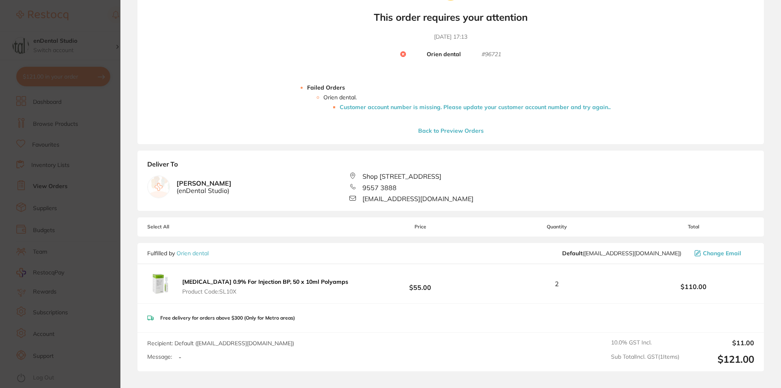
drag, startPoint x: 181, startPoint y: 280, endPoint x: 263, endPoint y: 279, distance: 82.6
click at [263, 279] on button "[MEDICAL_DATA] 0.9% For Injection BP, 50 x 10ml Polyamps Product Code: SL10X" at bounding box center [265, 286] width 171 height 17
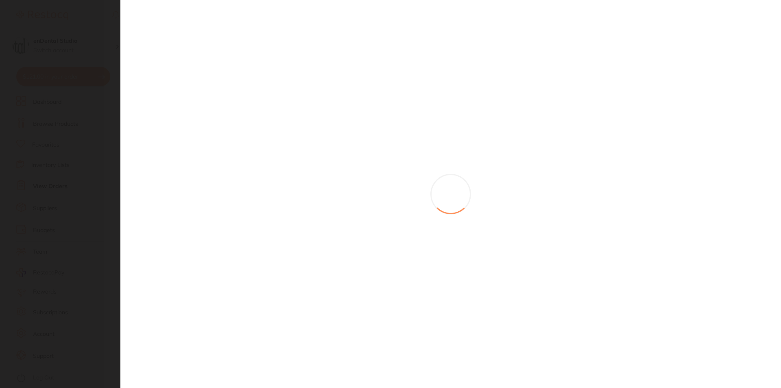
click at [263, 279] on section at bounding box center [390, 194] width 781 height 388
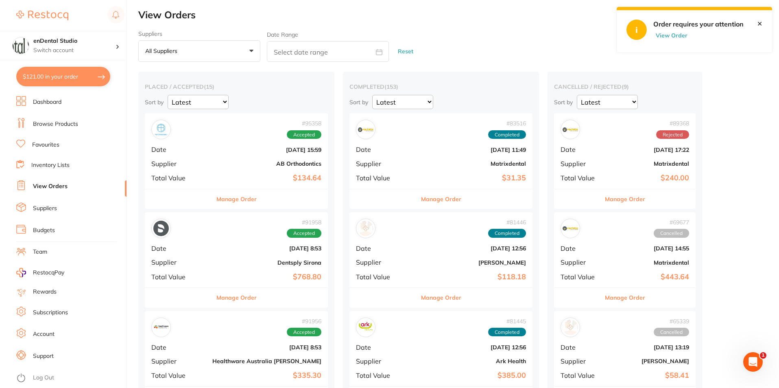
scroll to position [0, 0]
